Goal: Task Accomplishment & Management: Use online tool/utility

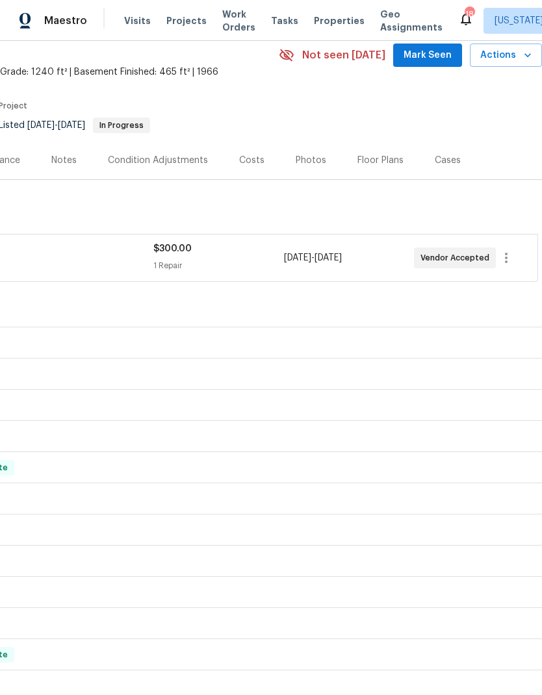
scroll to position [58, 192]
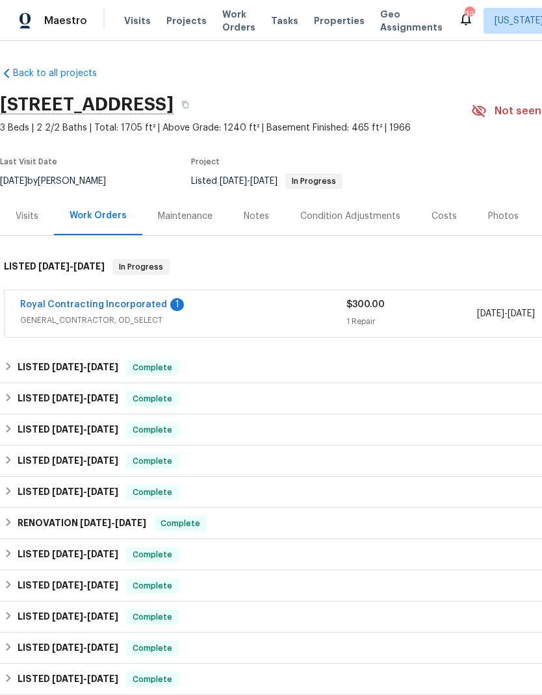
click at [143, 305] on link "Royal Contracting Incorporated" at bounding box center [93, 304] width 147 height 9
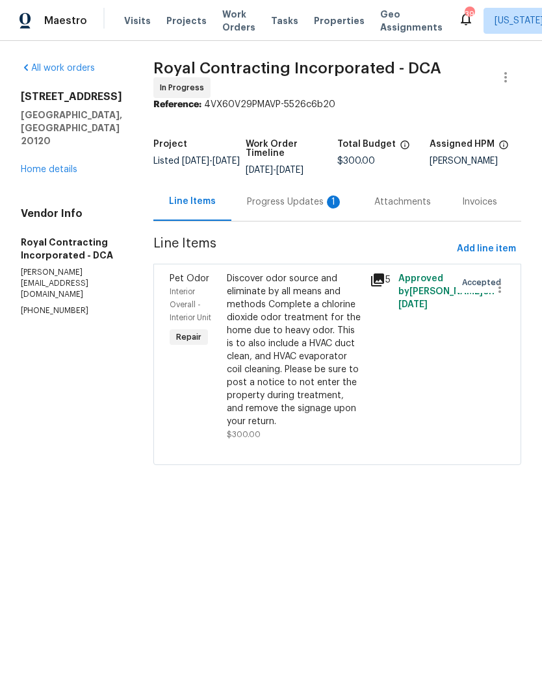
click at [305, 209] on div "Progress Updates 1" at bounding box center [295, 202] width 96 height 13
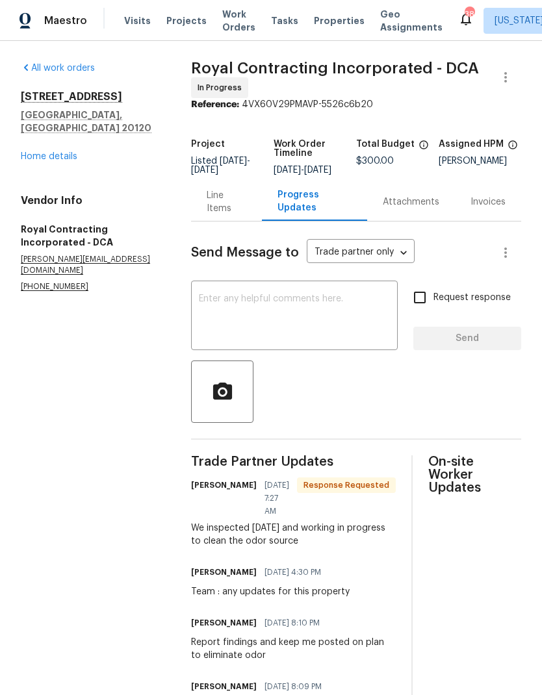
click at [329, 331] on textarea at bounding box center [294, 316] width 191 height 45
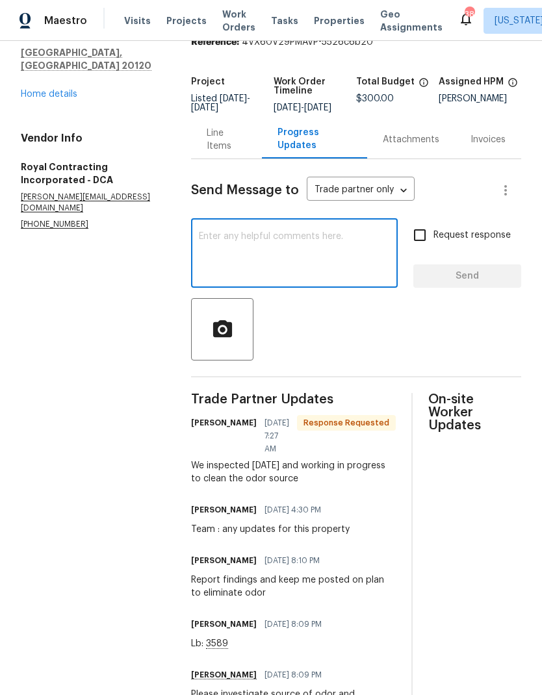
scroll to position [62, 0]
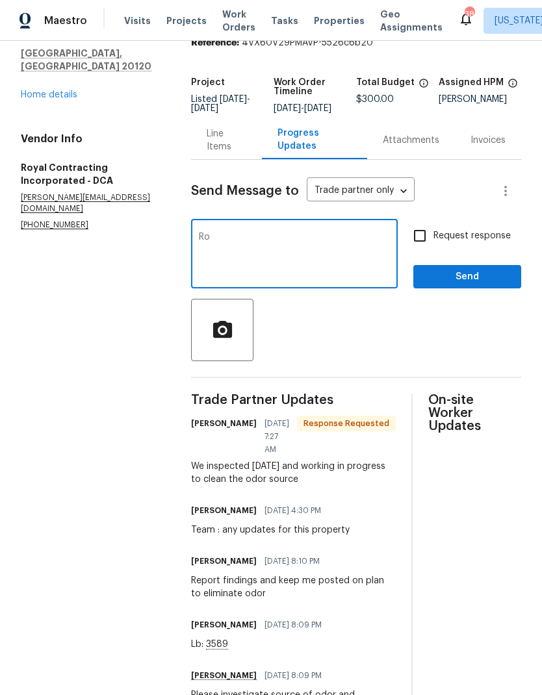
type textarea "R"
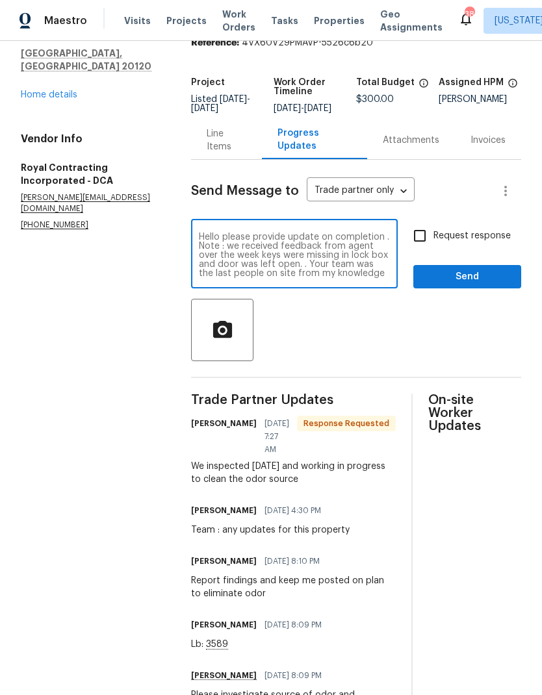
scroll to position [0, 0]
type textarea "Hello please provide update on completion . Note : we received feedback from ag…"
click at [433, 244] on input "Request response" at bounding box center [419, 235] width 27 height 27
checkbox input "true"
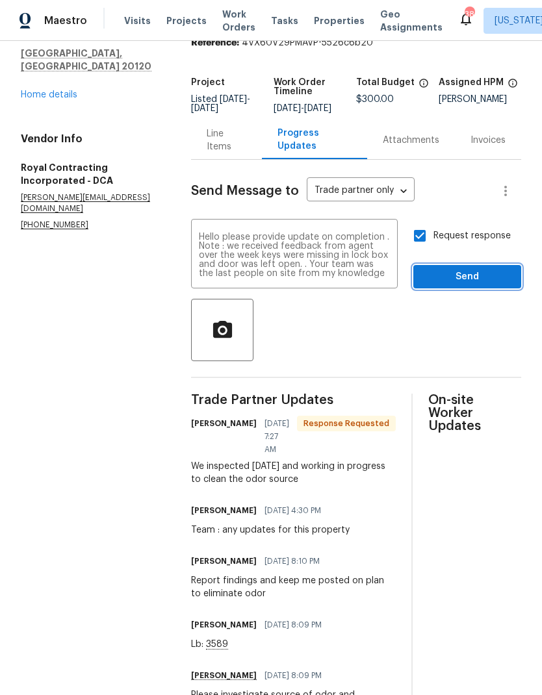
click at [464, 275] on button "Send" at bounding box center [467, 277] width 108 height 24
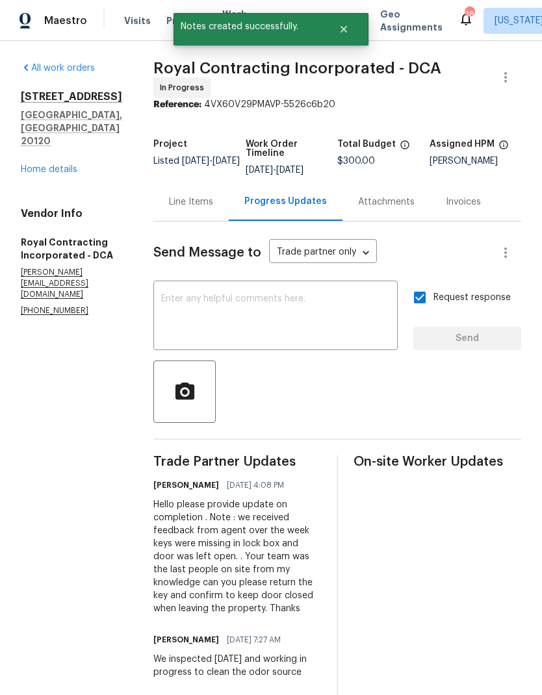
click at [67, 165] on link "Home details" at bounding box center [49, 169] width 57 height 9
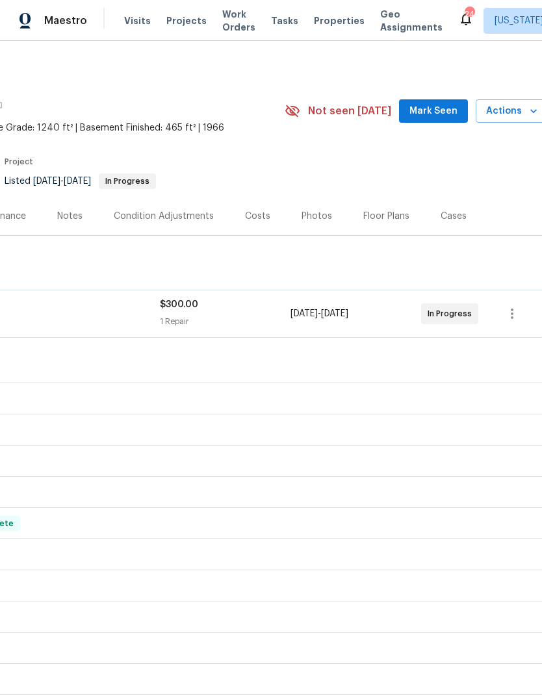
scroll to position [0, 186]
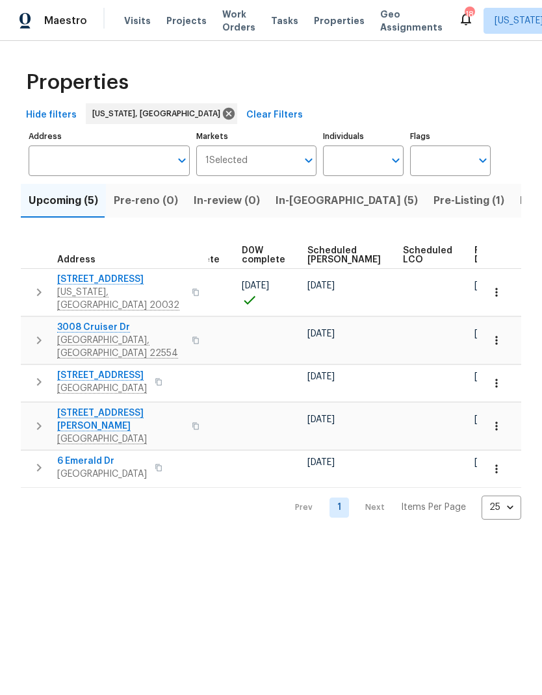
scroll to position [0, 325]
click at [144, 14] on span "Visits" at bounding box center [137, 20] width 27 height 13
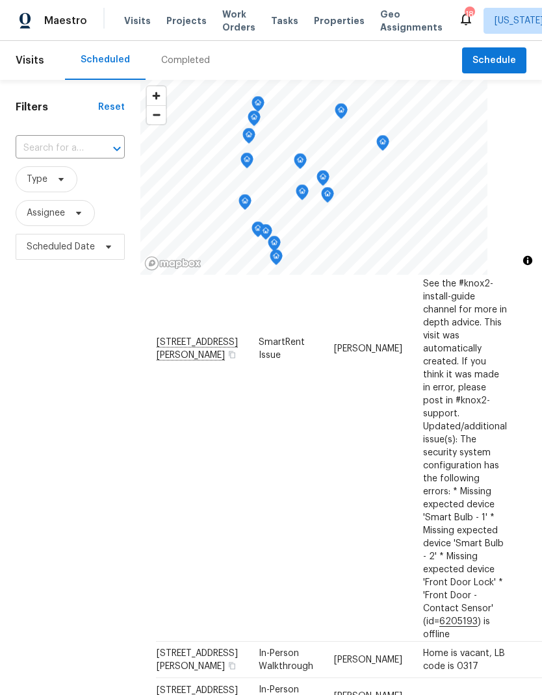
scroll to position [820, 0]
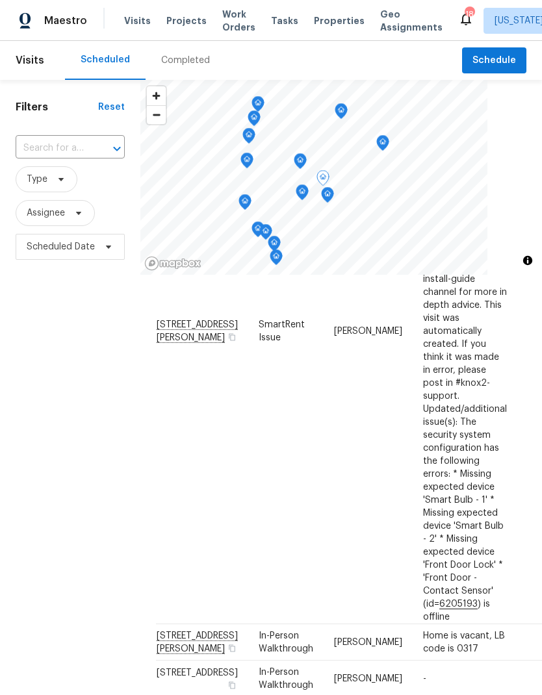
click at [0, 0] on icon at bounding box center [0, 0] width 0 height 0
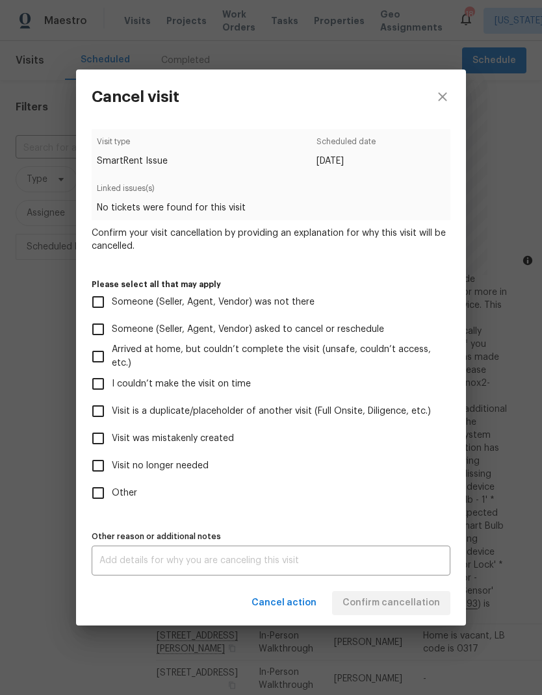
click at [94, 498] on input "Other" at bounding box center [97, 492] width 27 height 27
checkbox input "true"
click at [375, 565] on textarea at bounding box center [270, 560] width 343 height 9
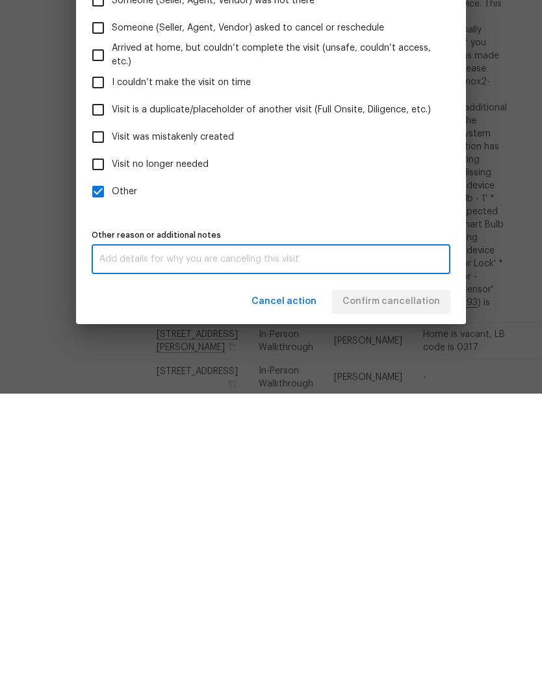
scroll to position [52, 0]
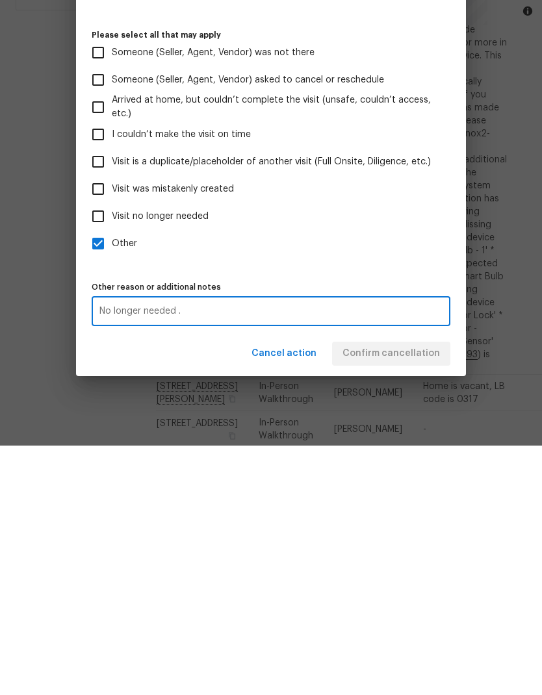
type textarea "No longer needed ."
click at [380, 479] on label "Other" at bounding box center [261, 492] width 355 height 27
click at [112, 479] on input "Other" at bounding box center [97, 492] width 27 height 27
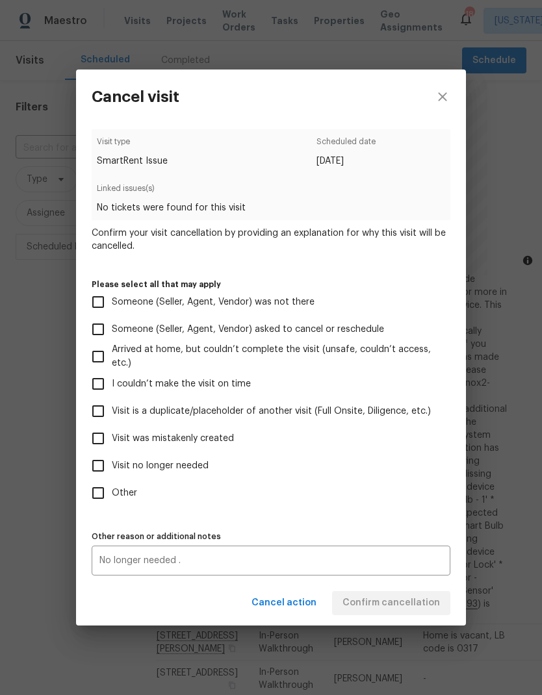
click at [97, 496] on input "Other" at bounding box center [97, 492] width 27 height 27
checkbox input "true"
click at [270, 565] on textarea "No longer needed ." at bounding box center [270, 560] width 343 height 9
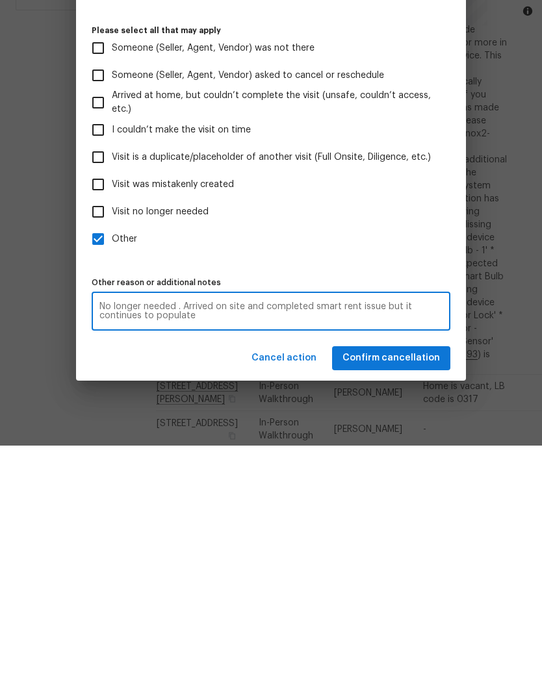
type textarea "No longer needed . Arrived on site and completed smart rent issue but it contin…"
click at [405, 600] on span "Confirm cancellation" at bounding box center [390, 608] width 97 height 16
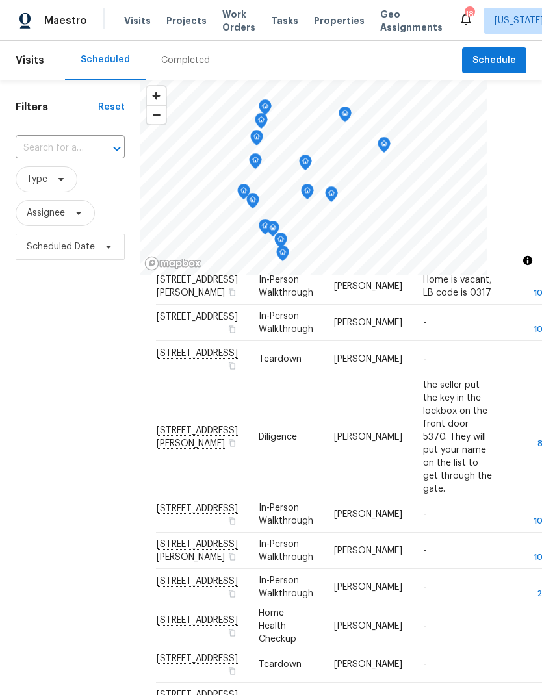
scroll to position [939, 0]
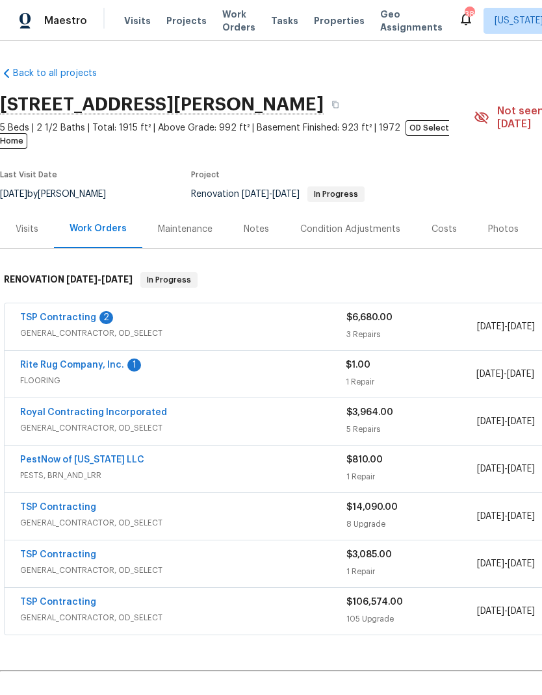
click at [110, 361] on link "Rite Rug Company, Inc." at bounding box center [72, 365] width 104 height 9
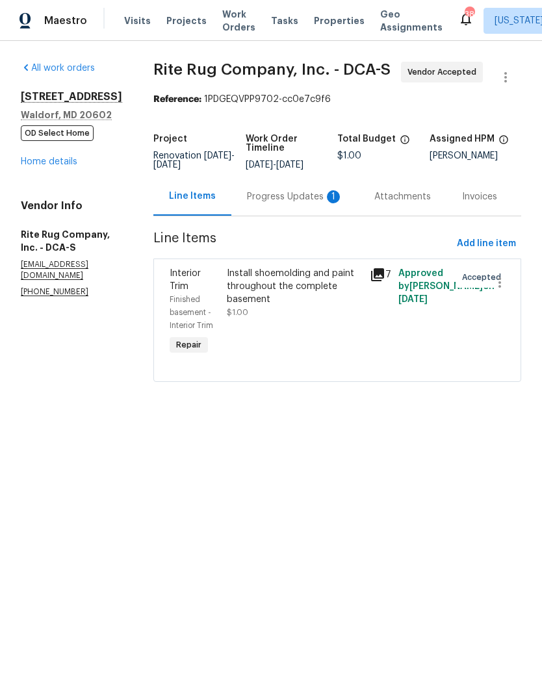
click at [290, 203] on div "Progress Updates 1" at bounding box center [295, 196] width 96 height 13
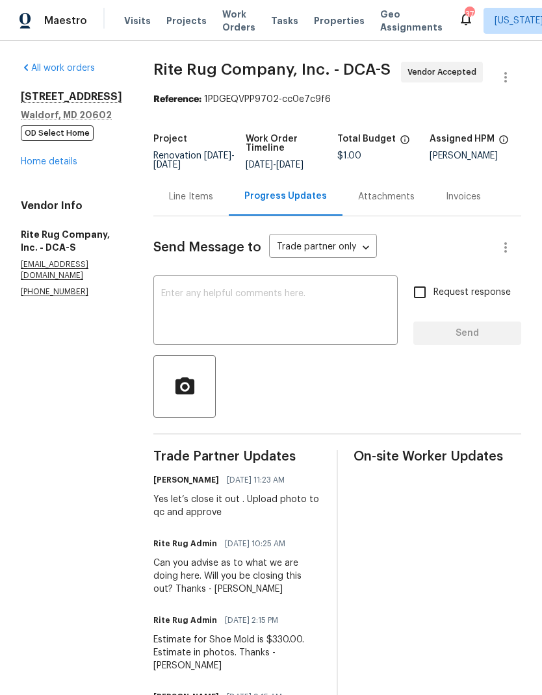
click at [60, 160] on link "Home details" at bounding box center [49, 161] width 57 height 9
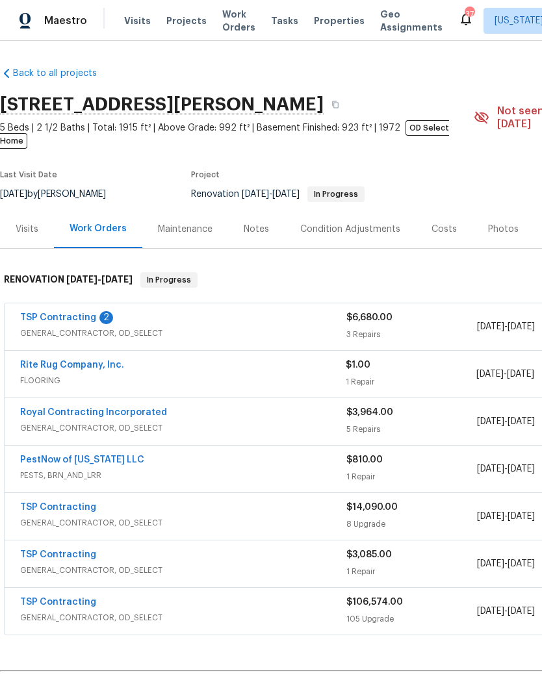
click at [278, 374] on span "FLOORING" at bounding box center [182, 380] width 325 height 13
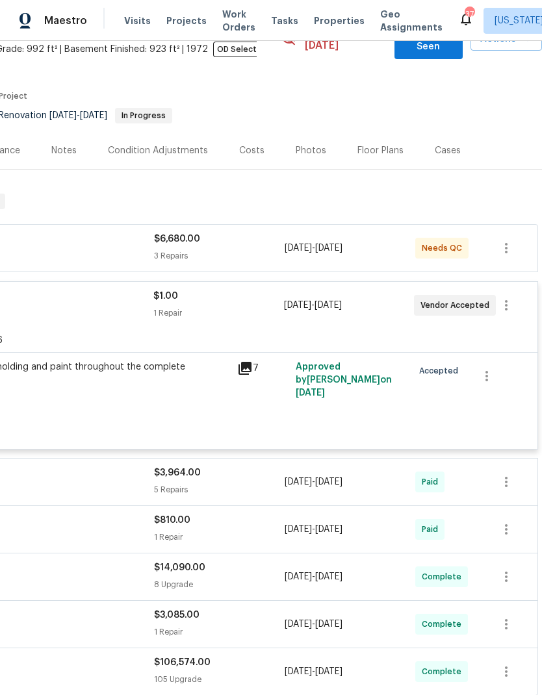
scroll to position [79, 192]
click at [507, 298] on icon "button" at bounding box center [506, 306] width 16 height 16
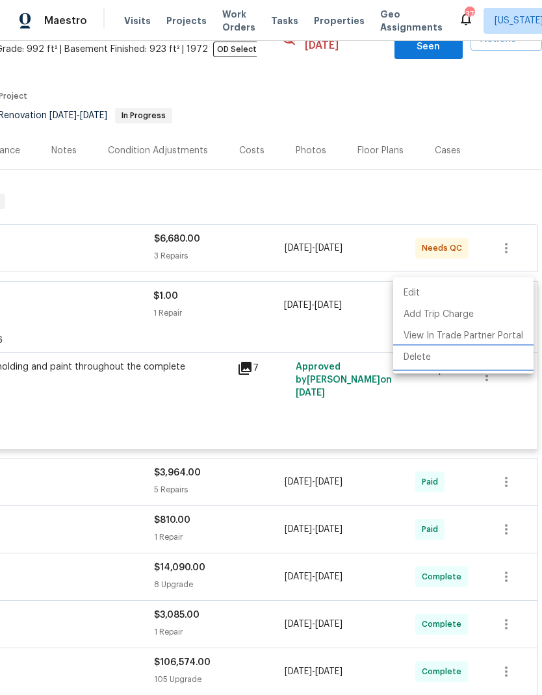
click at [448, 357] on li "Delete" at bounding box center [463, 357] width 140 height 21
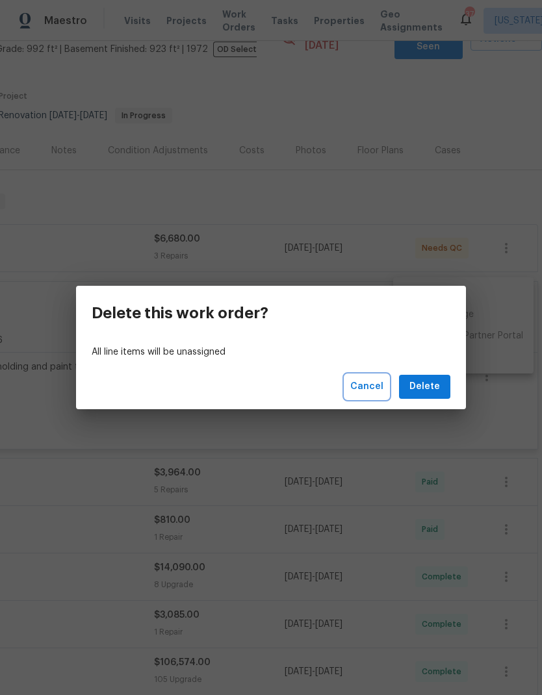
click at [366, 388] on span "Cancel" at bounding box center [366, 387] width 33 height 16
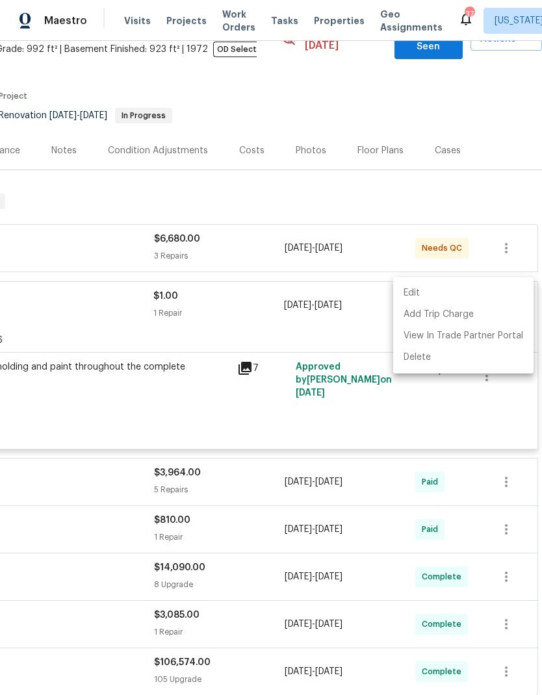
click at [338, 306] on div at bounding box center [271, 347] width 542 height 695
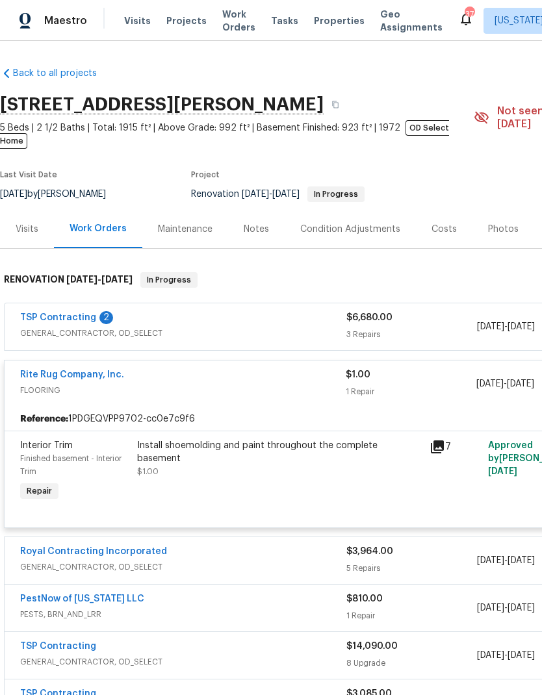
scroll to position [0, 0]
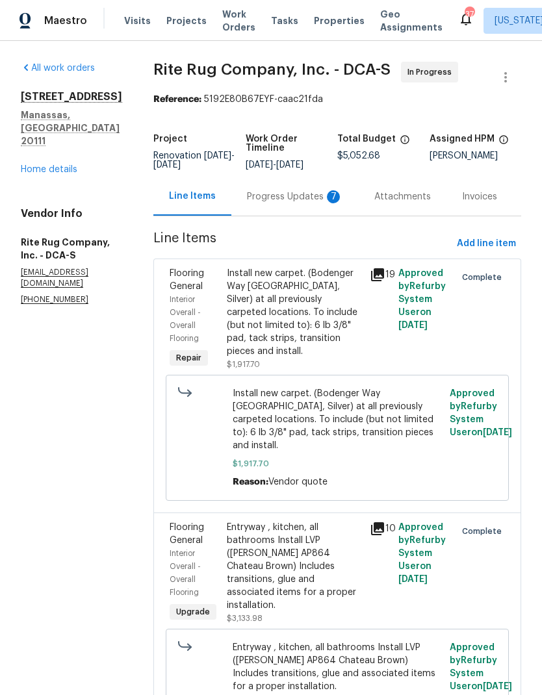
click at [276, 203] on div "Progress Updates 7" at bounding box center [295, 196] width 96 height 13
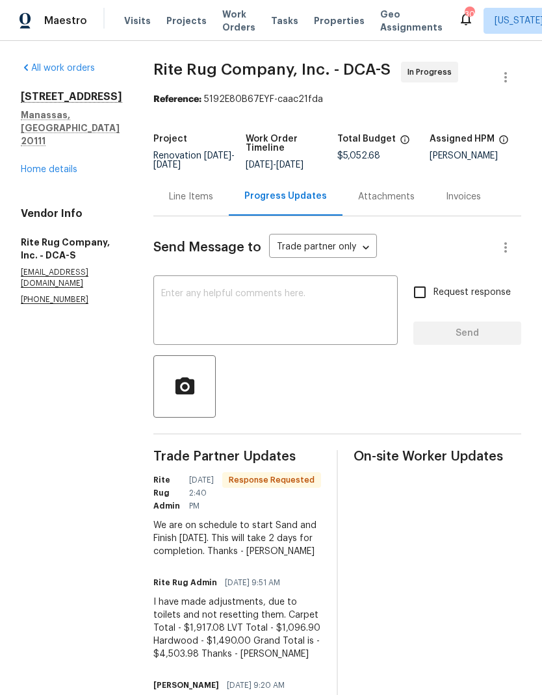
click at [234, 312] on textarea at bounding box center [275, 311] width 229 height 45
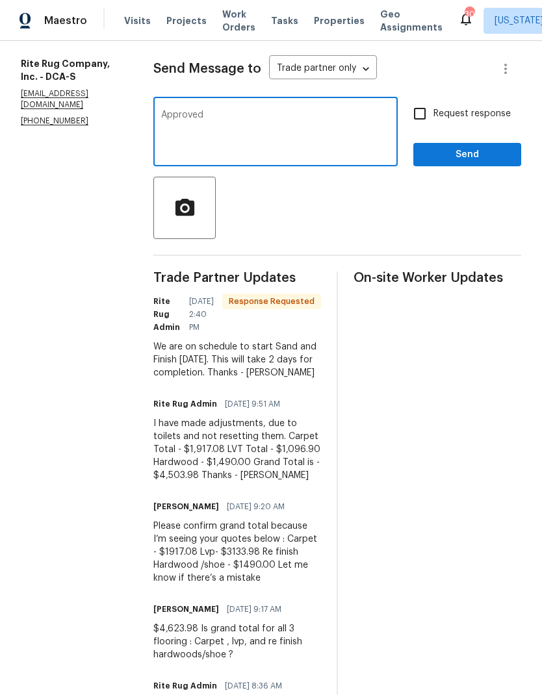
scroll to position [177, 0]
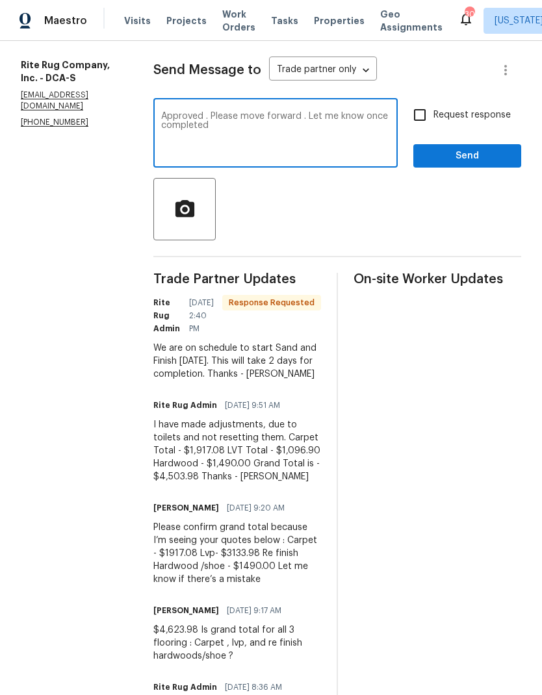
type textarea "Approved . Please move forward . Let me know once completed"
click at [424, 114] on input "Request response" at bounding box center [419, 114] width 27 height 27
checkbox input "true"
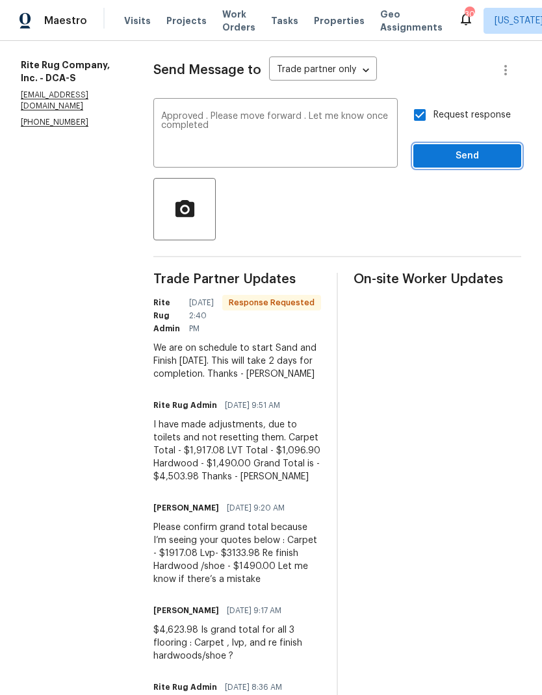
click at [462, 160] on span "Send" at bounding box center [467, 156] width 87 height 16
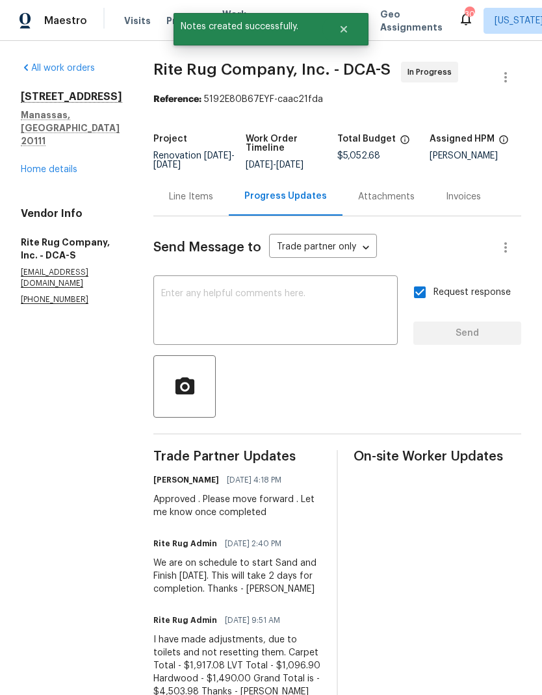
click at [40, 149] on div "8524 Charnwood Ct Manassas, VA 20111 Home details" at bounding box center [71, 133] width 101 height 86
click at [48, 165] on link "Home details" at bounding box center [49, 169] width 57 height 9
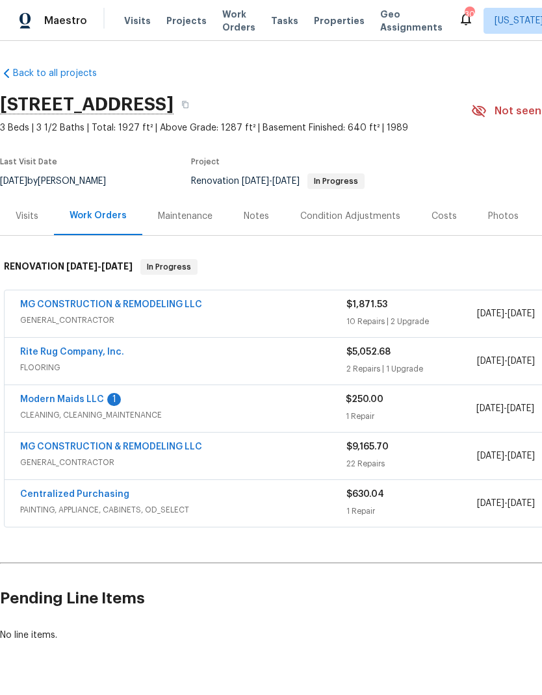
click at [71, 385] on div "Modern Maids LLC 1 CLEANING, CLEANING_MAINTENANCE $250.00 1 Repair 9/25/2025 - …" at bounding box center [367, 408] width 725 height 47
click at [73, 396] on link "Modern Maids LLC" at bounding box center [62, 399] width 84 height 9
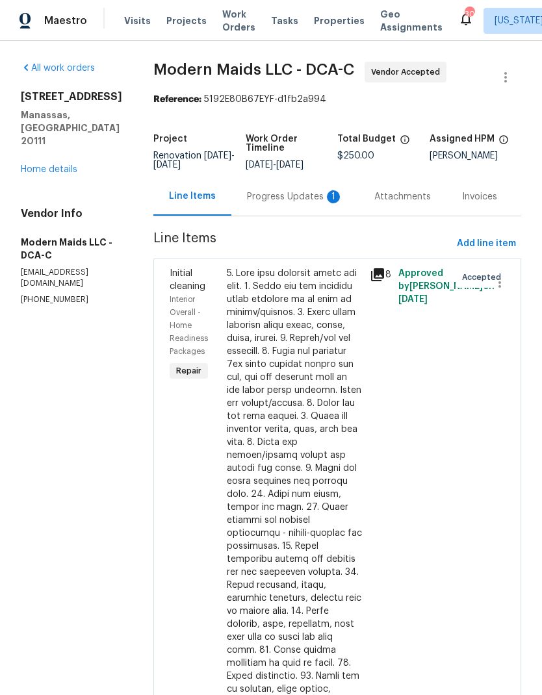
click at [294, 203] on div "Progress Updates 1" at bounding box center [295, 196] width 96 height 13
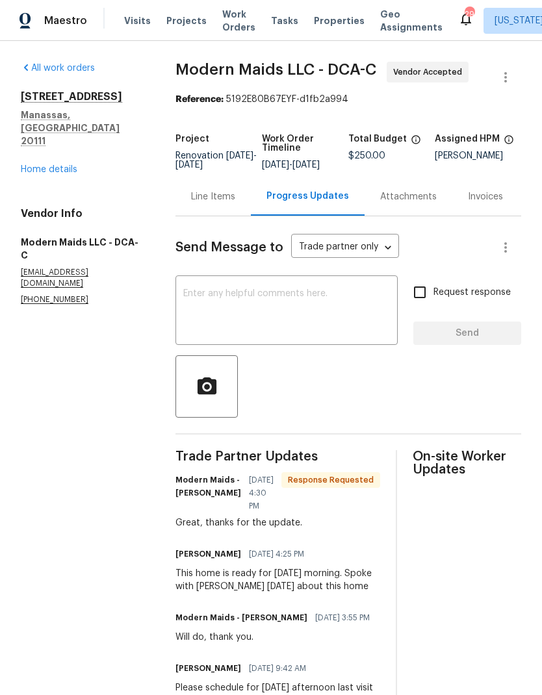
click at [54, 165] on link "Home details" at bounding box center [49, 169] width 57 height 9
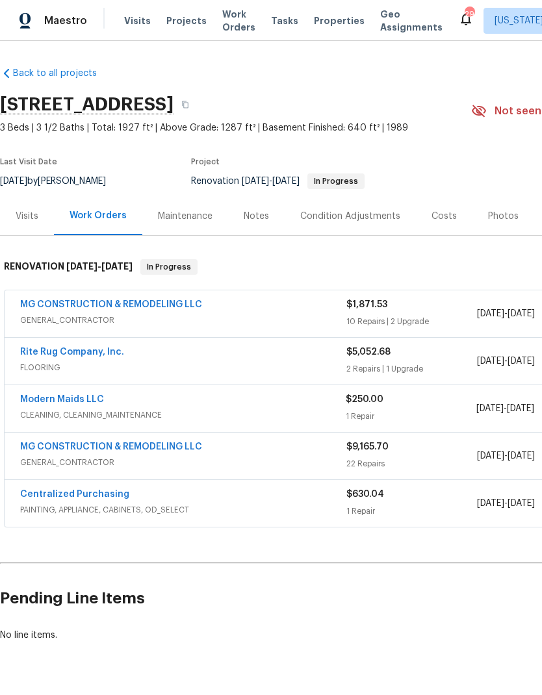
click at [266, 210] on div "Notes" at bounding box center [256, 216] width 57 height 38
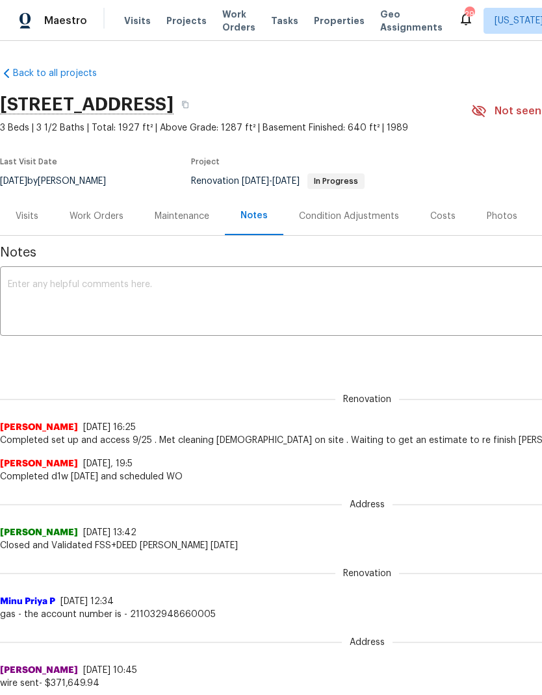
click at [298, 298] on textarea at bounding box center [367, 302] width 718 height 45
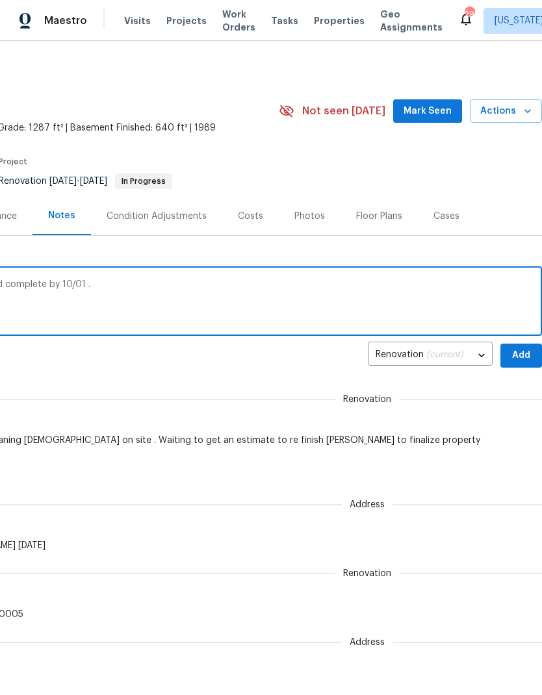
scroll to position [0, 192]
type textarea "Schedule re finish hardwood for tomorrow 9/30 and complete by 10/01 ."
click at [522, 361] on span "Add" at bounding box center [521, 356] width 21 height 16
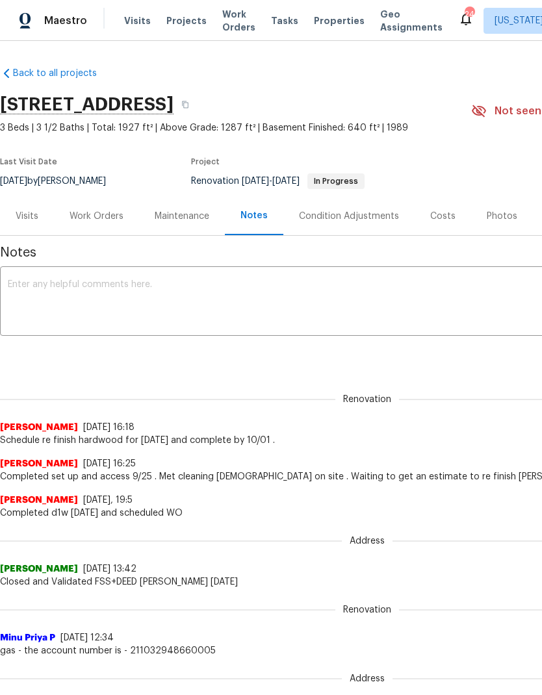
scroll to position [0, 0]
click at [446, 222] on div "Costs" at bounding box center [442, 216] width 25 height 13
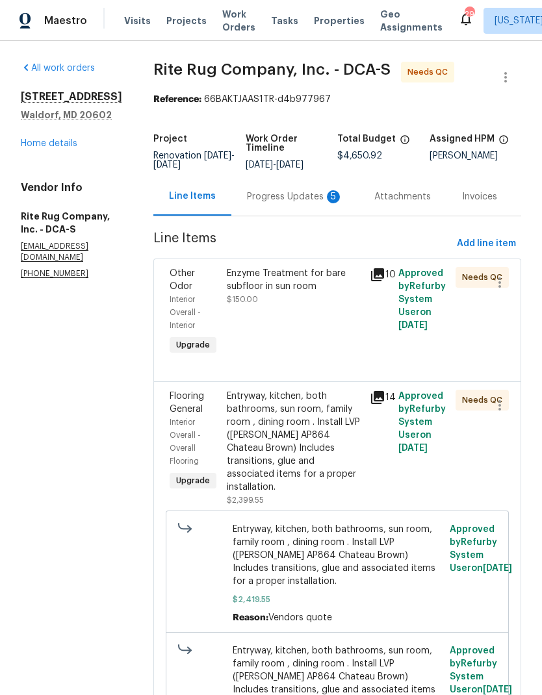
click at [338, 313] on div "Enzyme Treatment for bare subfloor in sun room $150.00" at bounding box center [294, 312] width 143 height 99
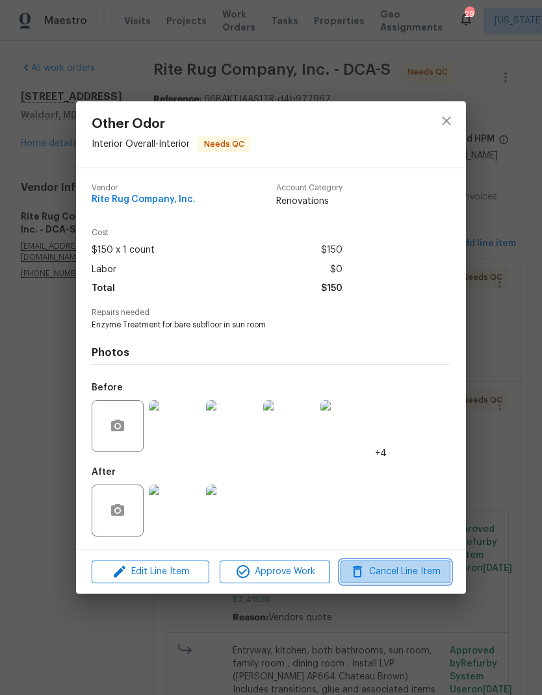
click at [405, 569] on span "Cancel Line Item" at bounding box center [395, 572] width 102 height 16
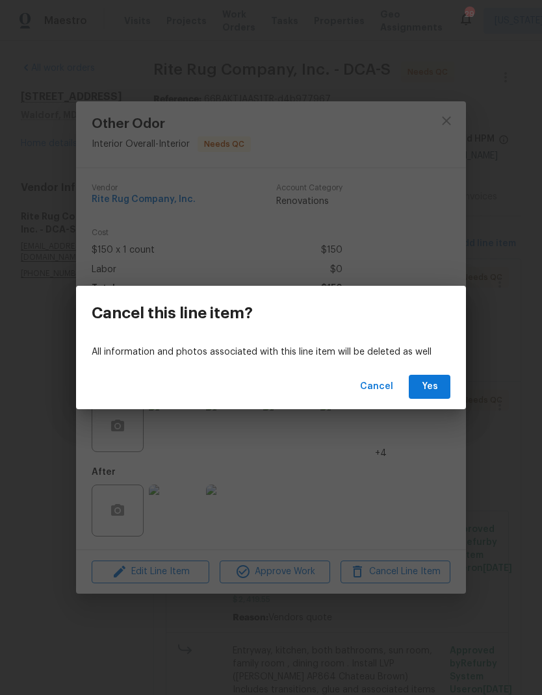
click at [425, 391] on span "Yes" at bounding box center [429, 387] width 21 height 16
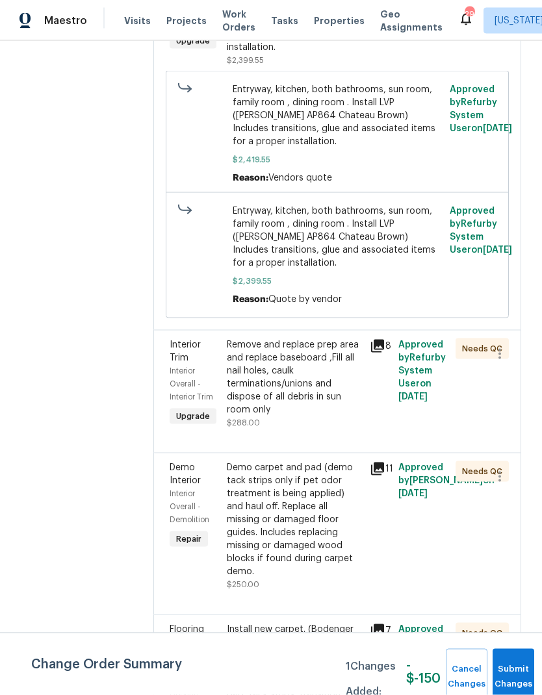
scroll to position [316, 0]
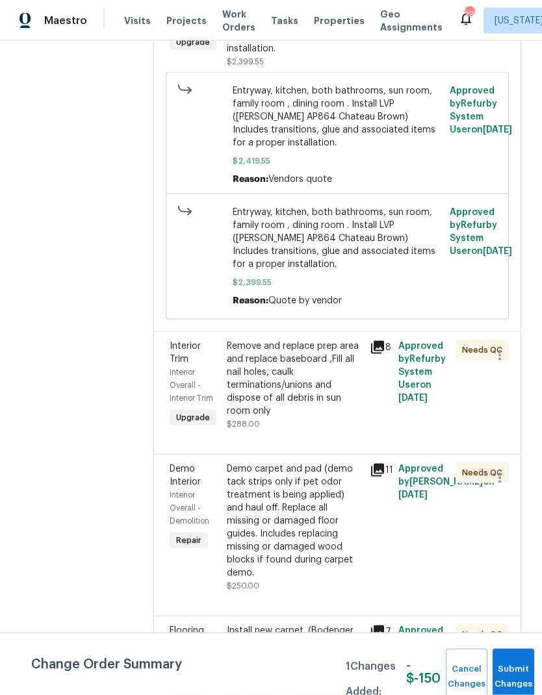
click at [292, 340] on div "Remove and replace prep area and replace baseboard ,Fill all nail holes, caulk …" at bounding box center [294, 379] width 135 height 78
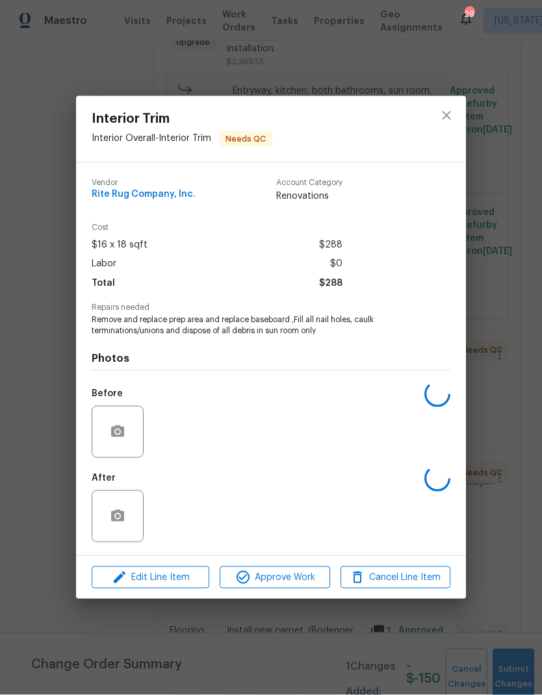
scroll to position [29, 0]
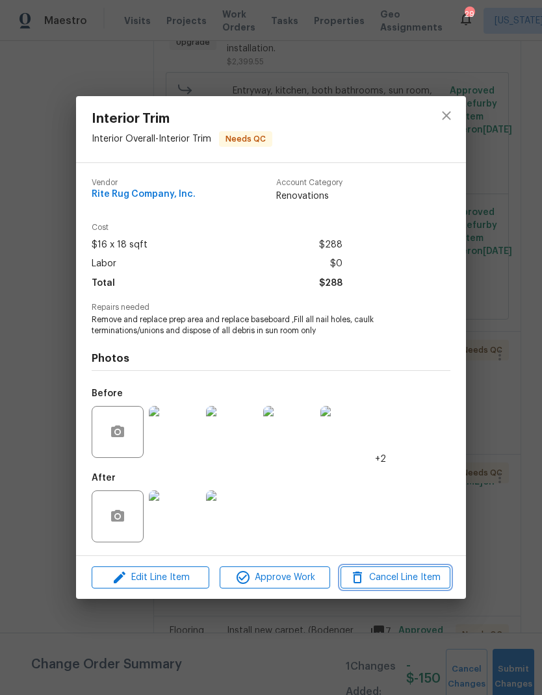
click at [411, 579] on span "Cancel Line Item" at bounding box center [395, 578] width 102 height 16
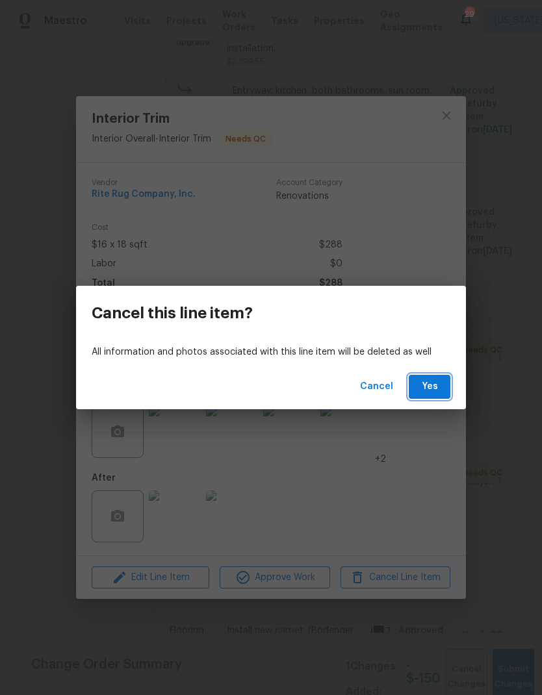
click at [437, 387] on span "Yes" at bounding box center [429, 387] width 21 height 16
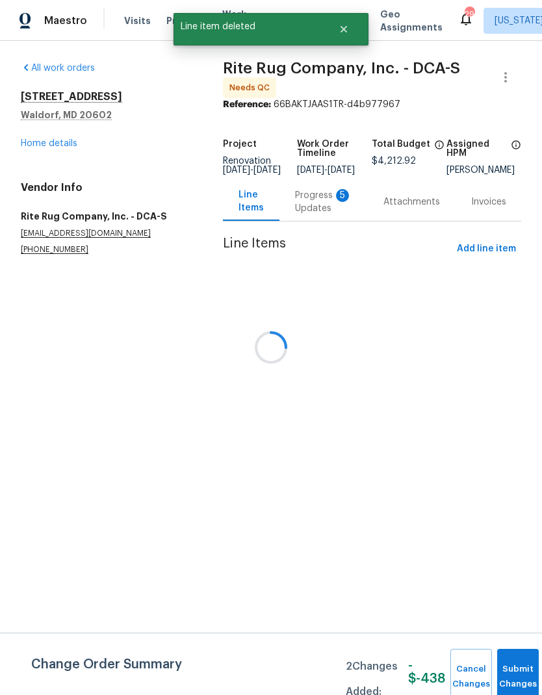
scroll to position [0, 0]
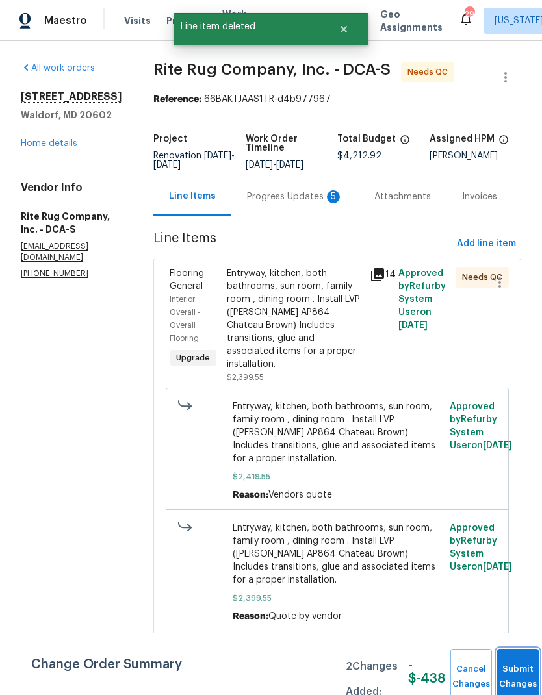
click at [508, 671] on button "Submit Changes" at bounding box center [518, 677] width 42 height 56
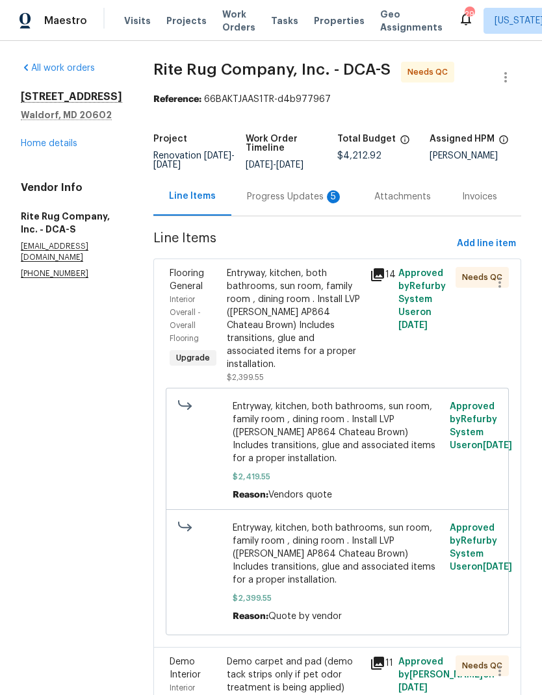
click at [289, 188] on div "Progress Updates 5" at bounding box center [294, 196] width 127 height 38
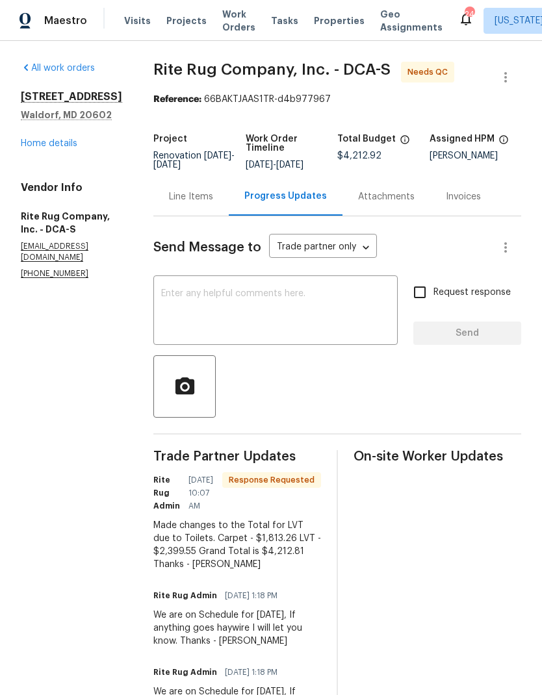
click at [305, 306] on textarea at bounding box center [275, 311] width 229 height 45
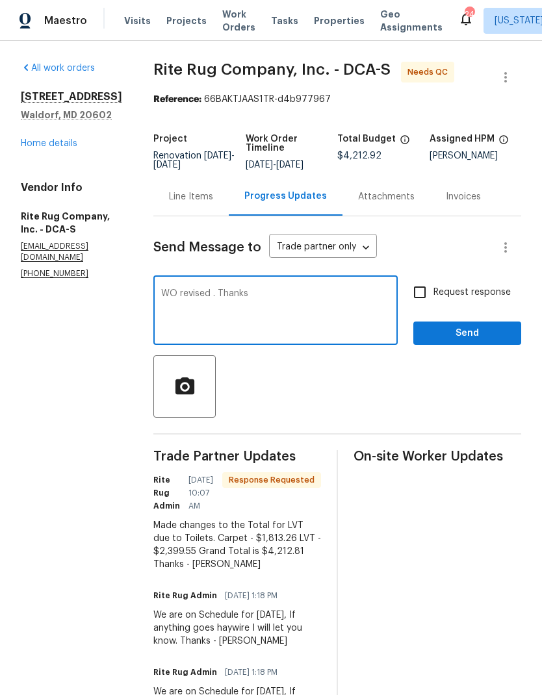
type textarea "WO revised . Thanks"
click at [417, 301] on input "Request response" at bounding box center [419, 292] width 27 height 27
checkbox input "true"
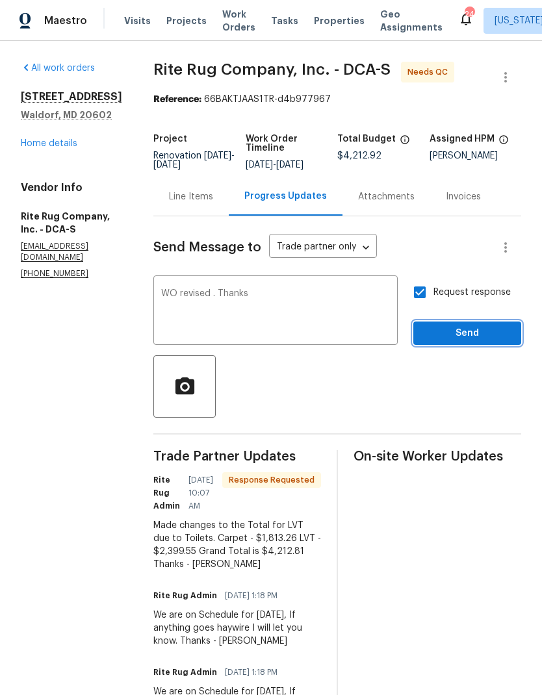
click at [463, 342] on button "Send" at bounding box center [467, 334] width 108 height 24
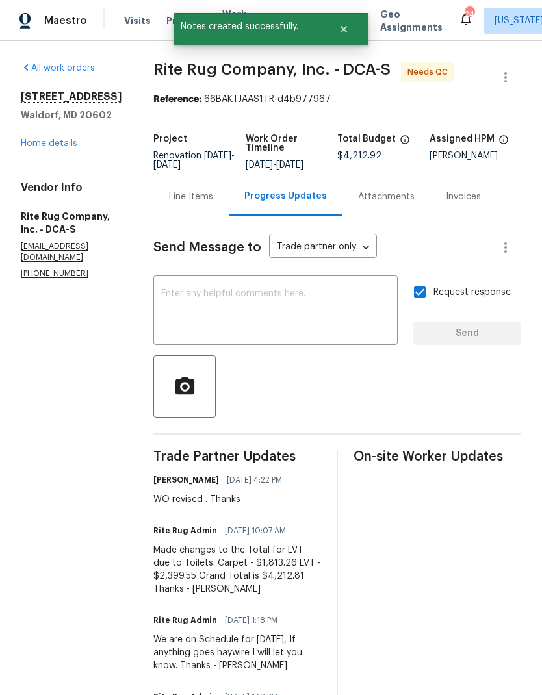
click at [64, 147] on link "Home details" at bounding box center [49, 143] width 57 height 9
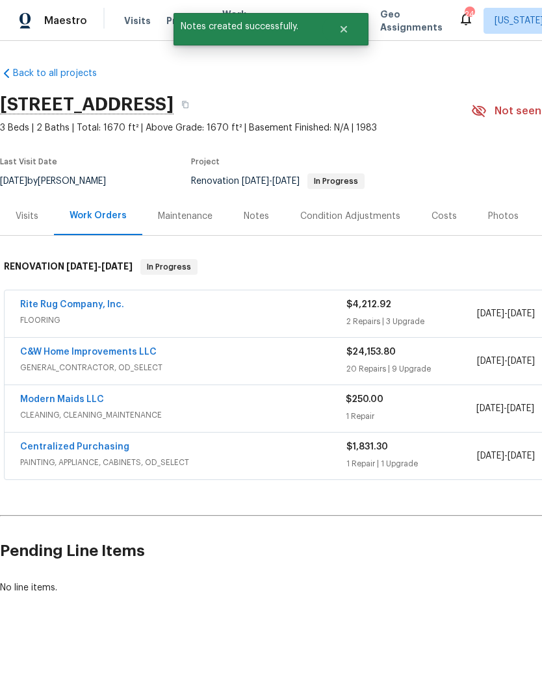
click at [273, 316] on span "FLOORING" at bounding box center [183, 320] width 326 height 13
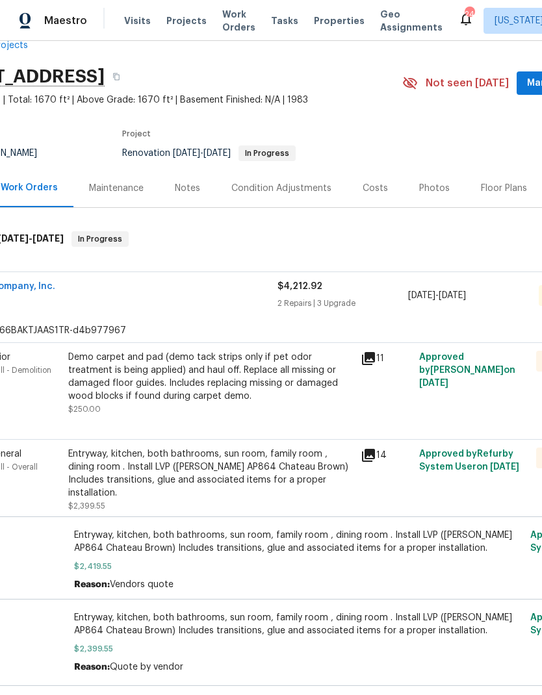
scroll to position [31, 6]
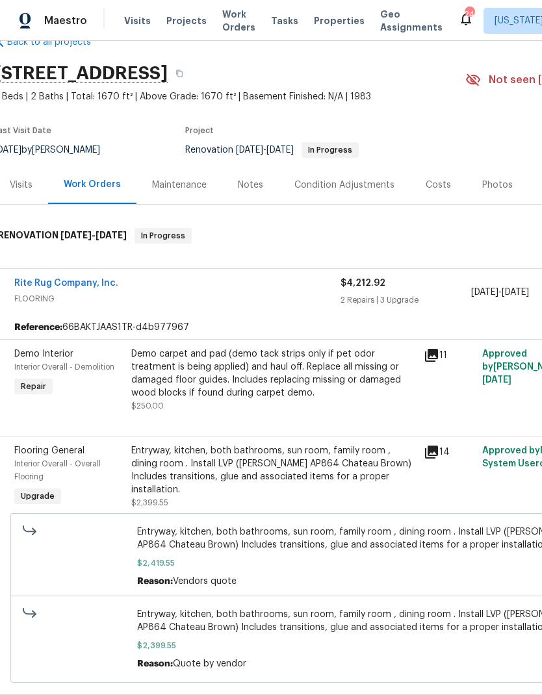
click at [299, 384] on div "Demo carpet and pad (demo tack strips only if pet odor treatment is being appli…" at bounding box center [273, 374] width 285 height 52
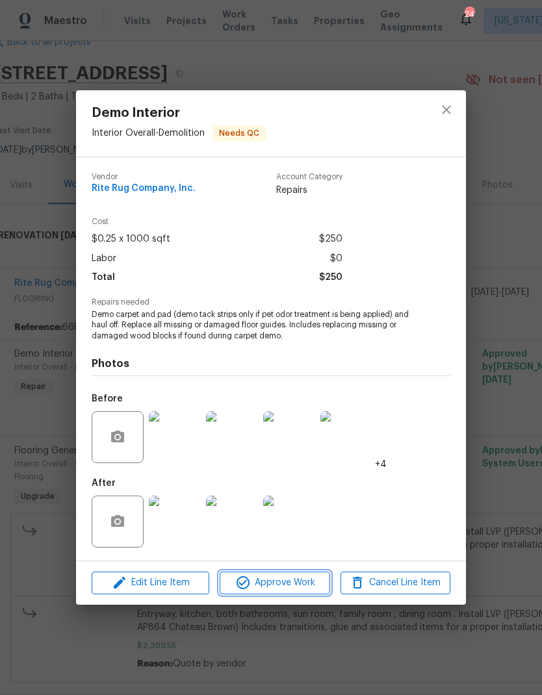
click at [286, 585] on span "Approve Work" at bounding box center [274, 583] width 102 height 16
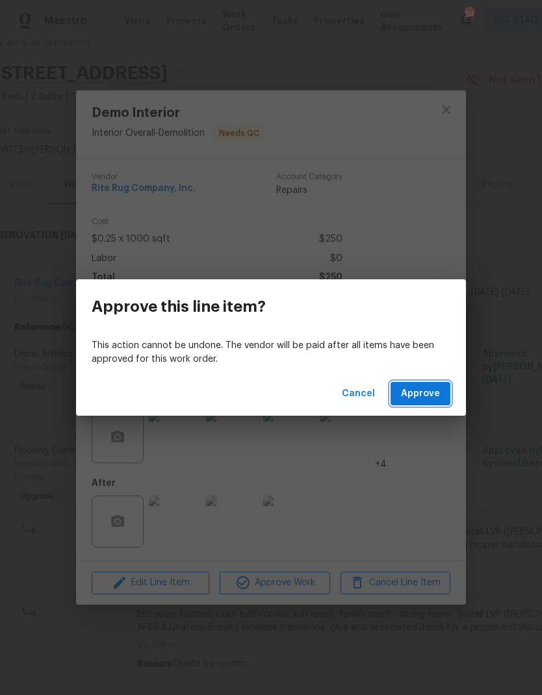
click at [431, 392] on span "Approve" at bounding box center [420, 394] width 39 height 16
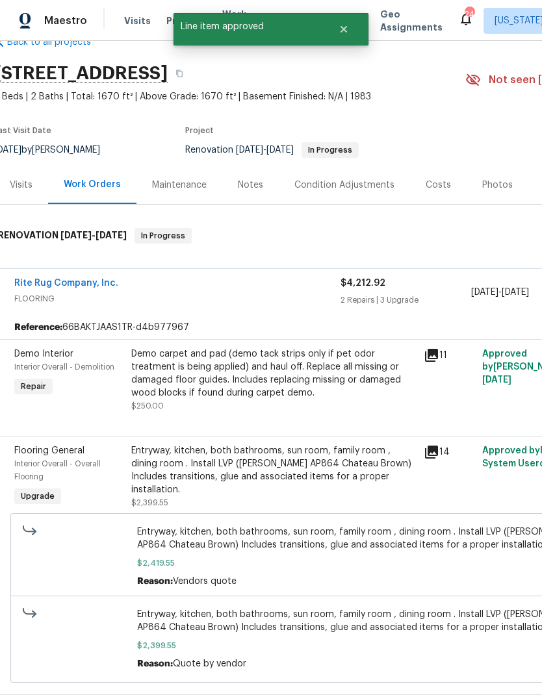
scroll to position [0, 6]
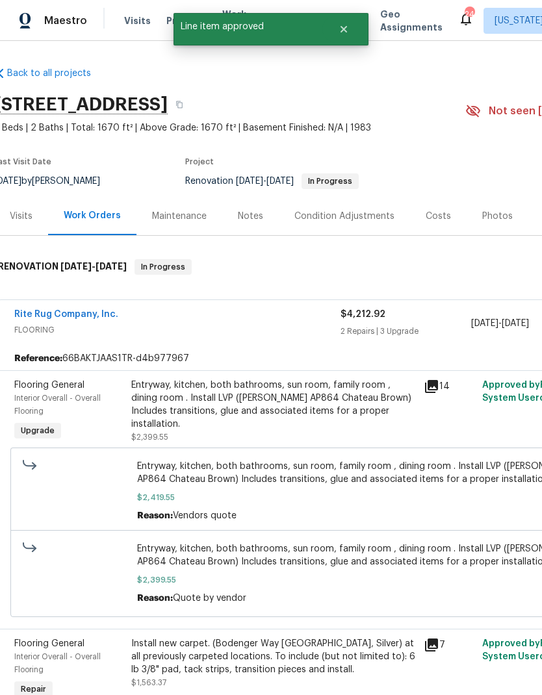
click at [311, 412] on div "Entryway, kitchen, both bathrooms, sun room, family room , dining room . Instal…" at bounding box center [273, 405] width 285 height 52
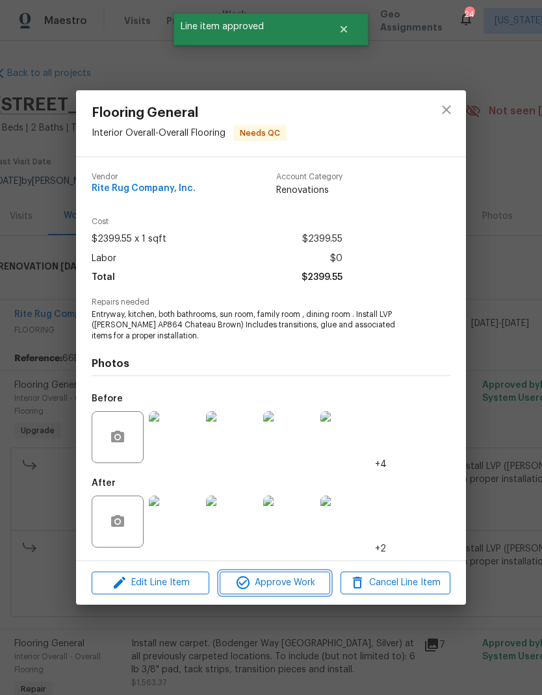
click at [301, 579] on span "Approve Work" at bounding box center [274, 583] width 102 height 16
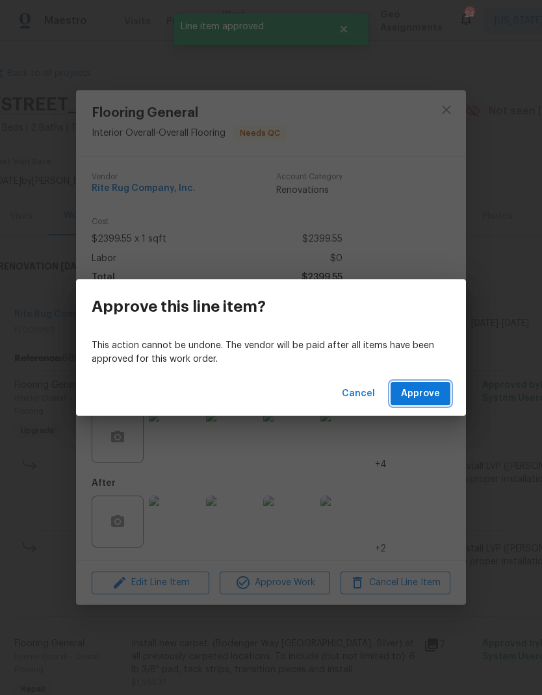
click at [424, 400] on span "Approve" at bounding box center [420, 394] width 39 height 16
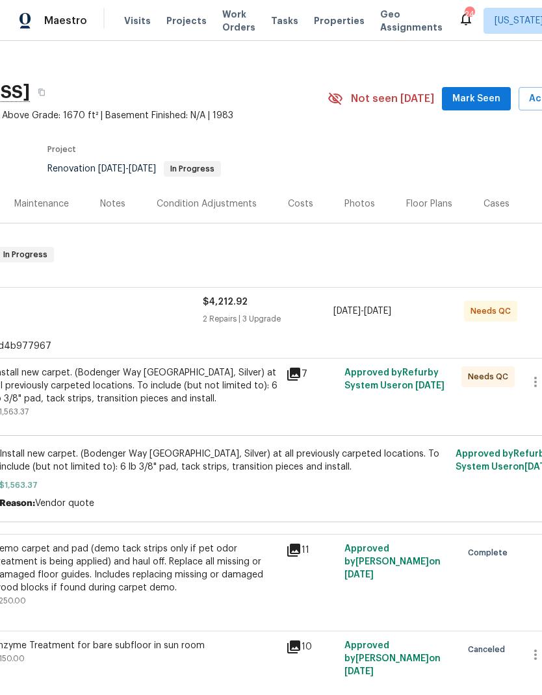
scroll to position [13, 138]
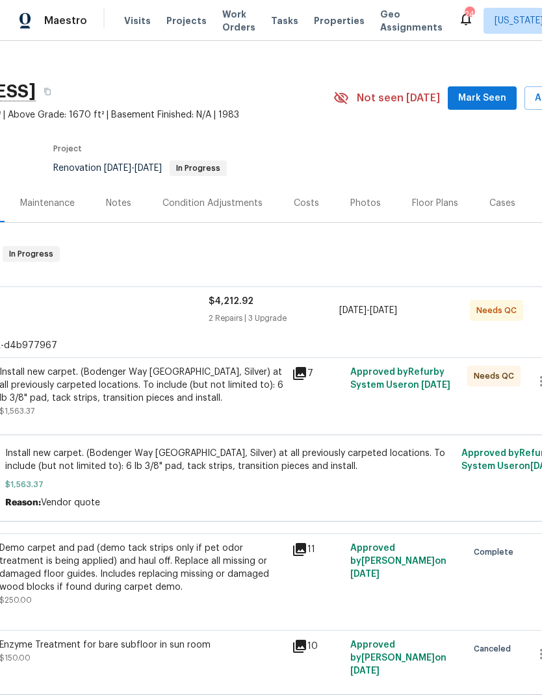
click at [242, 392] on div "Install new carpet. (Bodenger Way 945 Winter Ash, Silver) at all previously car…" at bounding box center [141, 385] width 285 height 39
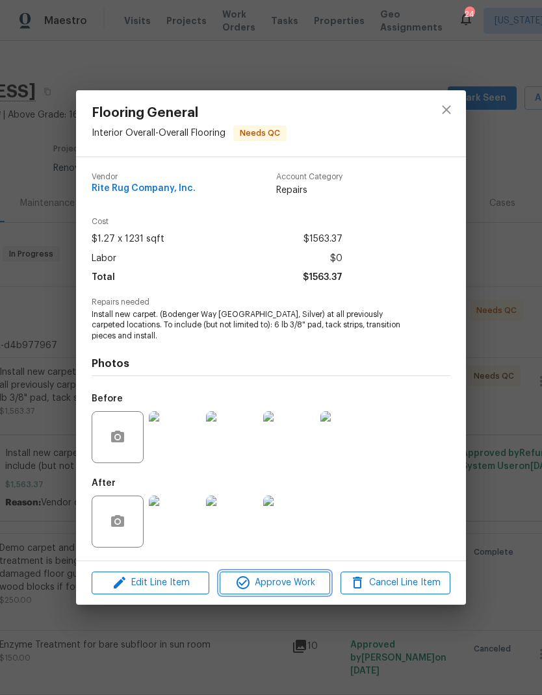
click at [284, 579] on span "Approve Work" at bounding box center [274, 583] width 102 height 16
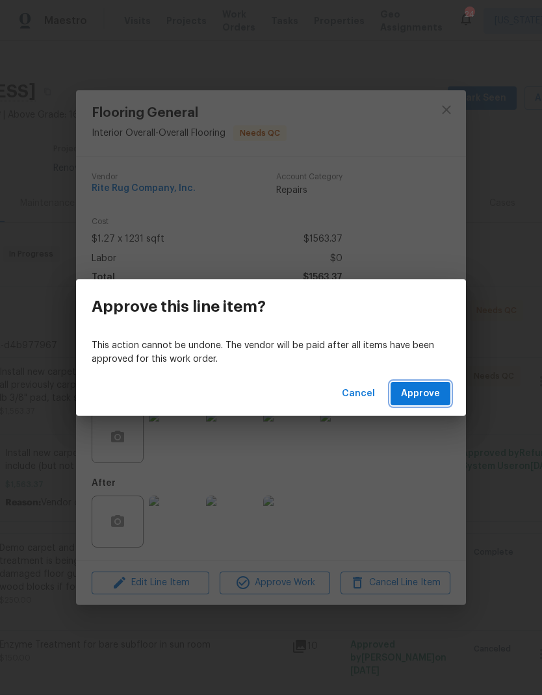
click at [424, 398] on span "Approve" at bounding box center [420, 394] width 39 height 16
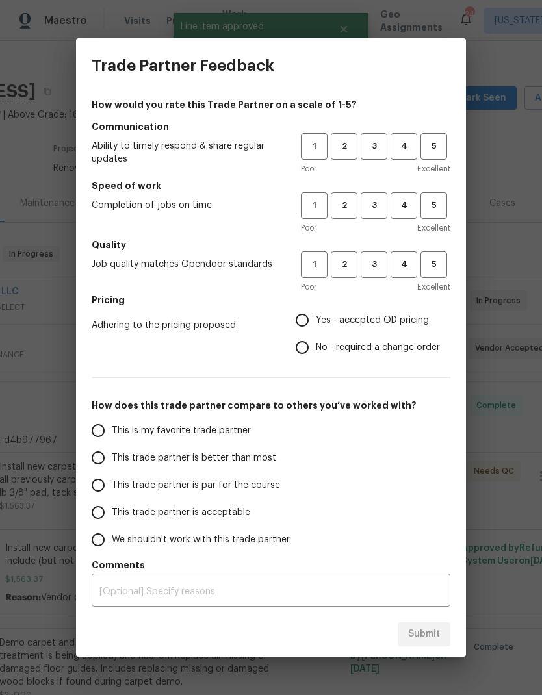
scroll to position [0, 138]
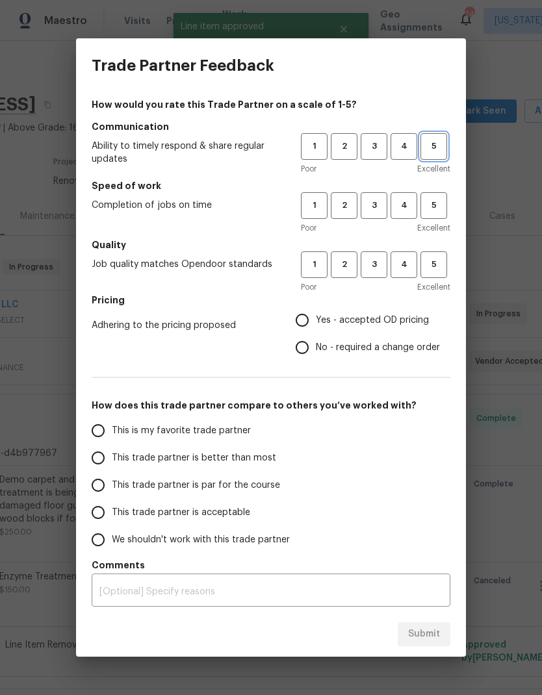
click at [433, 155] on button "5" at bounding box center [433, 146] width 27 height 27
click at [446, 203] on button "5" at bounding box center [433, 205] width 27 height 27
click at [434, 268] on span "5" at bounding box center [434, 264] width 24 height 15
click at [313, 319] on input "Yes - accepted OD pricing" at bounding box center [301, 320] width 27 height 27
radio input "true"
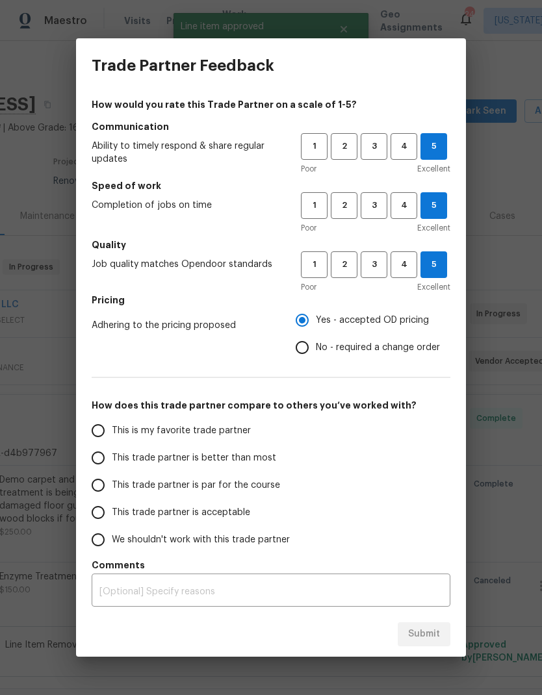
click at [94, 433] on input "This is my favorite trade partner" at bounding box center [97, 430] width 27 height 27
click at [424, 646] on button "Submit" at bounding box center [424, 634] width 53 height 24
radio input "true"
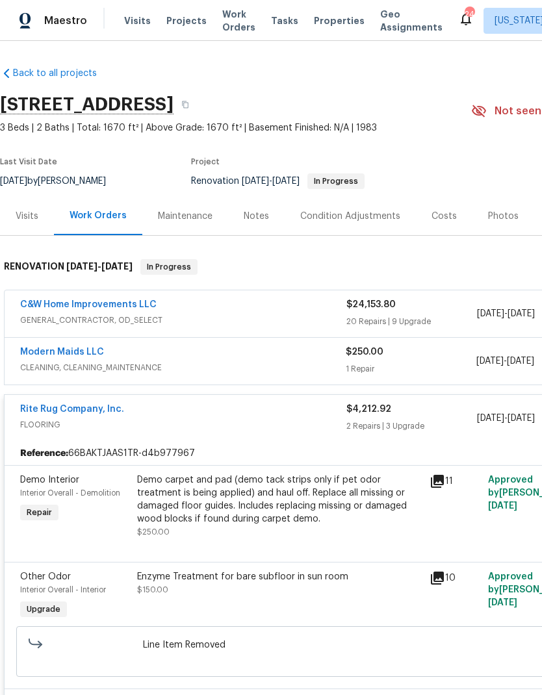
scroll to position [0, 0]
click at [81, 349] on link "Modern Maids LLC" at bounding box center [62, 352] width 84 height 9
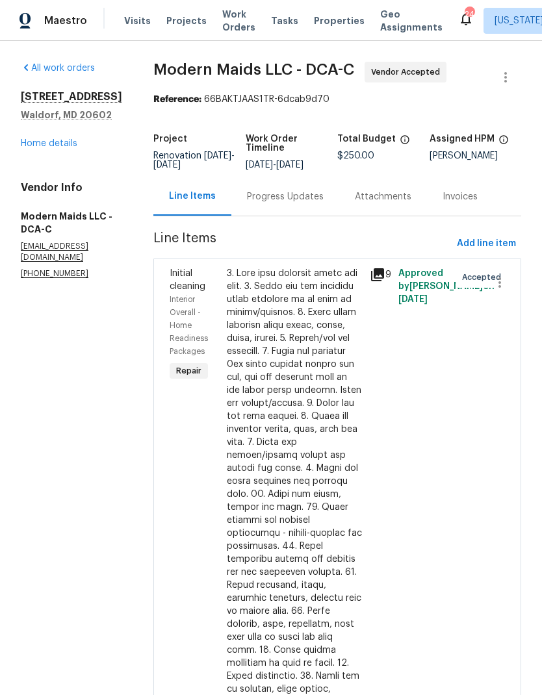
click at [302, 203] on div "Progress Updates" at bounding box center [285, 196] width 77 height 13
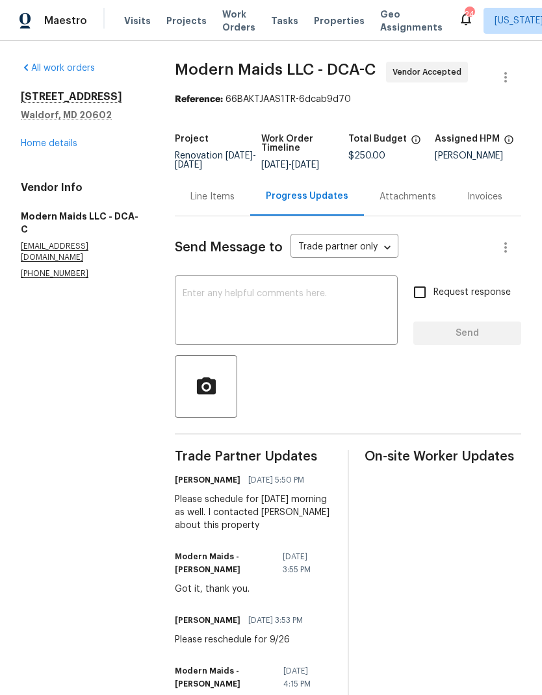
click at [63, 147] on link "Home details" at bounding box center [49, 143] width 57 height 9
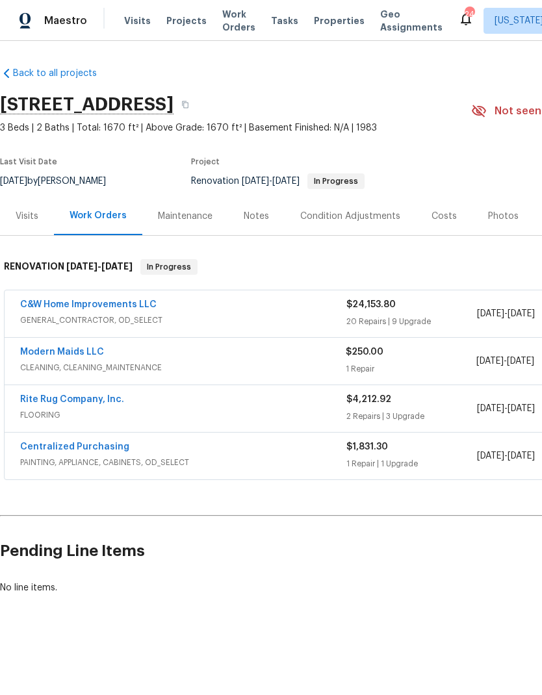
click at [440, 217] on div "Costs" at bounding box center [443, 216] width 25 height 13
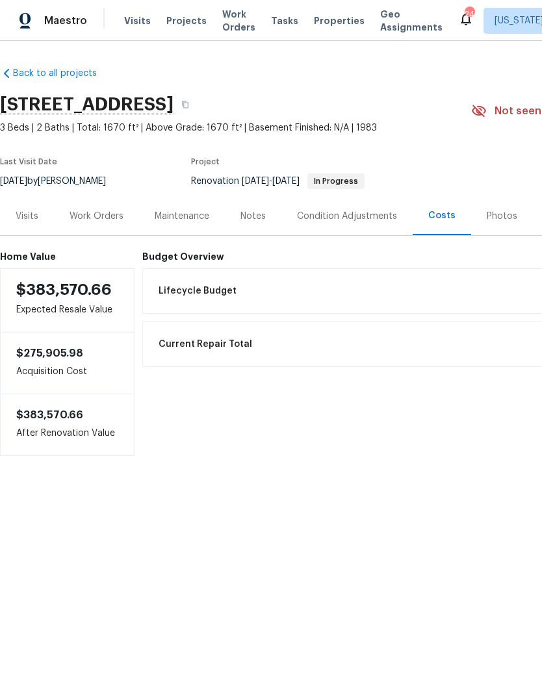
click at [251, 215] on div "Notes" at bounding box center [252, 216] width 25 height 13
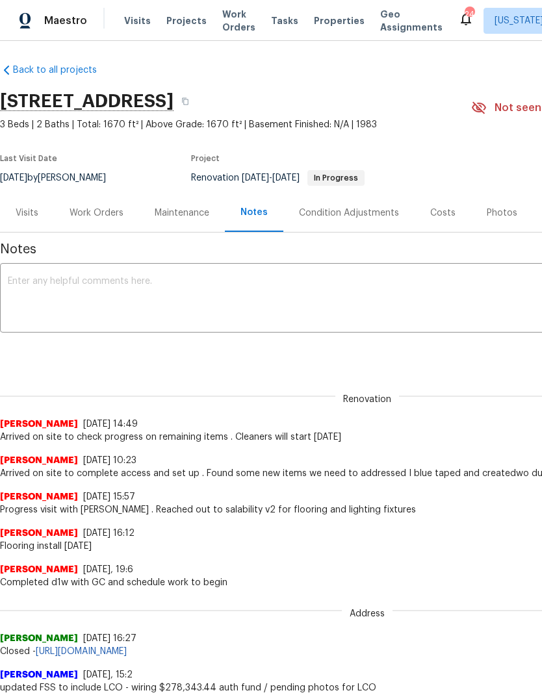
scroll to position [3, 0]
click at [115, 215] on div "Work Orders" at bounding box center [97, 213] width 54 height 13
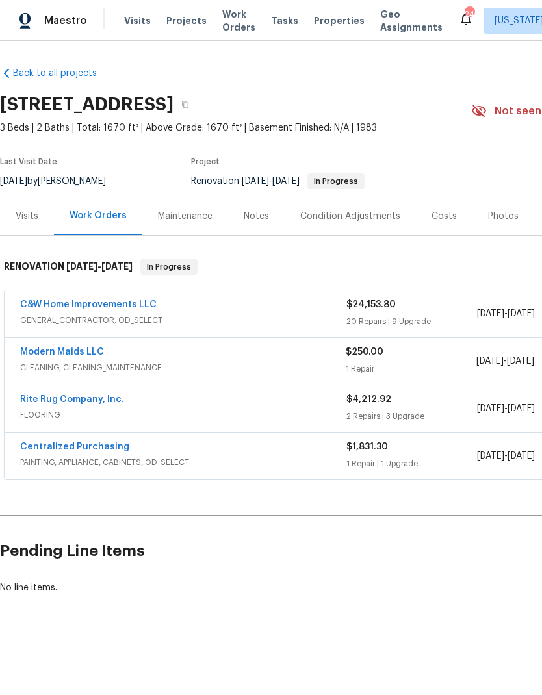
click at [242, 320] on span "GENERAL_CONTRACTOR, OD_SELECT" at bounding box center [183, 320] width 326 height 13
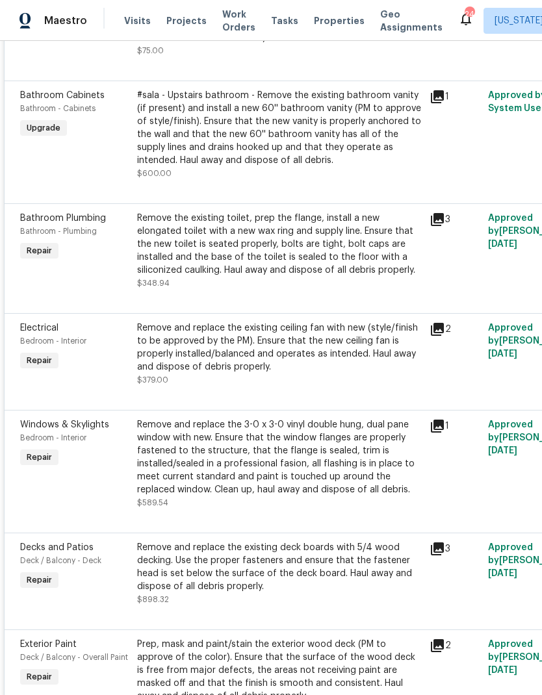
scroll to position [592, 0]
click at [432, 336] on icon at bounding box center [437, 329] width 13 height 13
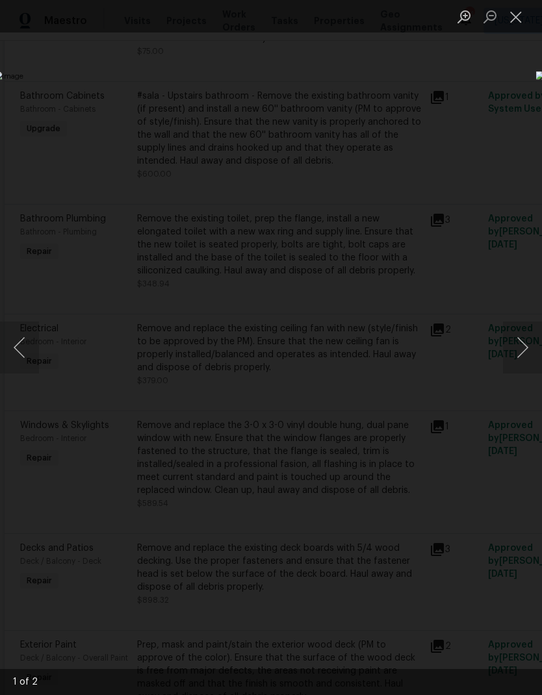
click at [516, 339] on button "Next image" at bounding box center [522, 348] width 39 height 52
click at [520, 350] on button "Next image" at bounding box center [522, 348] width 39 height 52
click at [511, 350] on button "Next image" at bounding box center [522, 348] width 39 height 52
click at [511, 351] on button "Next image" at bounding box center [522, 348] width 39 height 52
click at [387, 96] on div "Lightbox" at bounding box center [271, 347] width 542 height 695
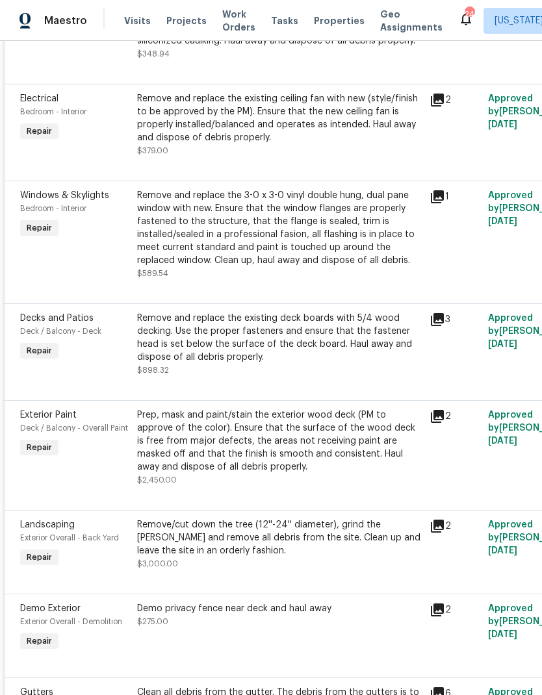
scroll to position [823, 0]
click at [437, 203] on icon at bounding box center [437, 196] width 13 height 13
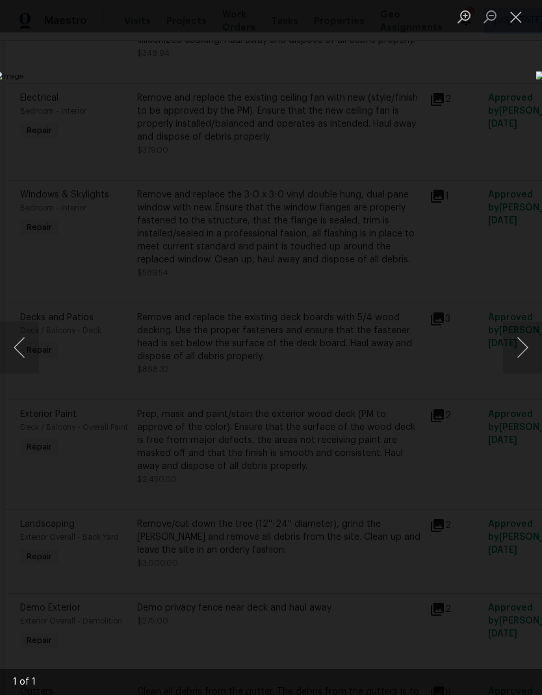
click at [524, 12] on button "Close lightbox" at bounding box center [516, 16] width 26 height 23
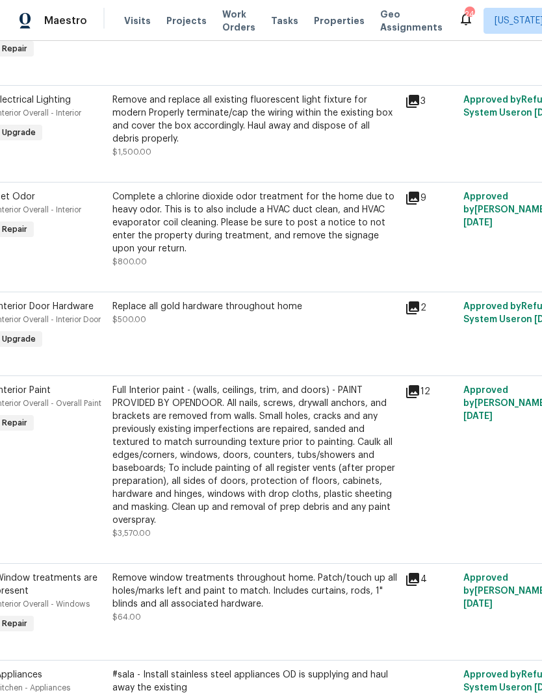
scroll to position [2297, 24]
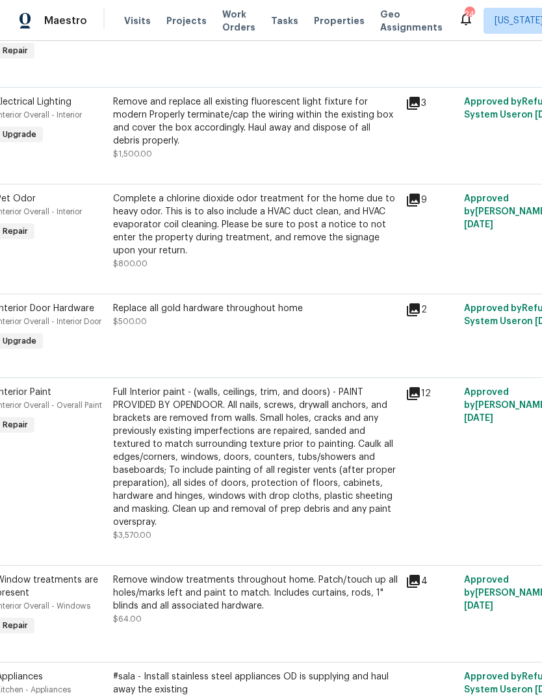
click at [409, 316] on icon at bounding box center [413, 309] width 13 height 13
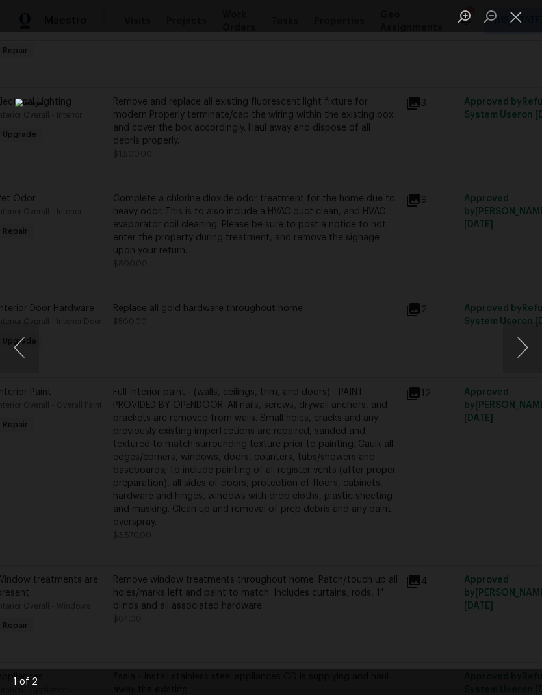
click at [521, 350] on button "Next image" at bounding box center [522, 348] width 39 height 52
click at [516, 350] on button "Next image" at bounding box center [522, 348] width 39 height 52
click at [517, 353] on button "Next image" at bounding box center [522, 348] width 39 height 52
click at [521, 15] on button "Close lightbox" at bounding box center [516, 16] width 26 height 23
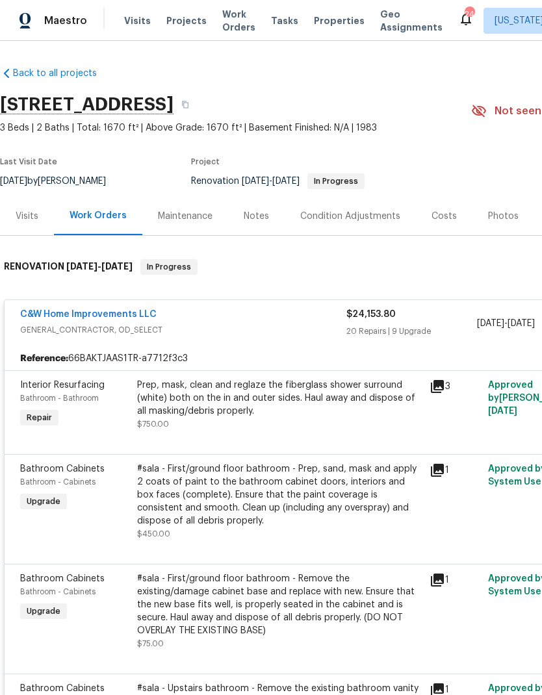
scroll to position [0, 0]
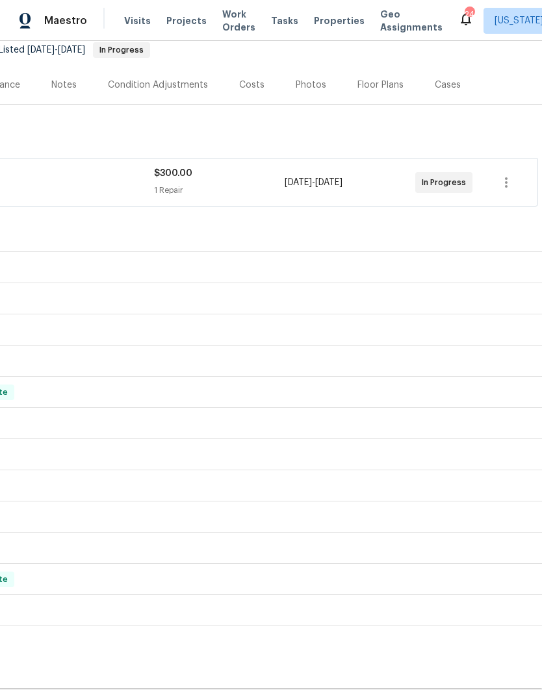
scroll to position [132, 192]
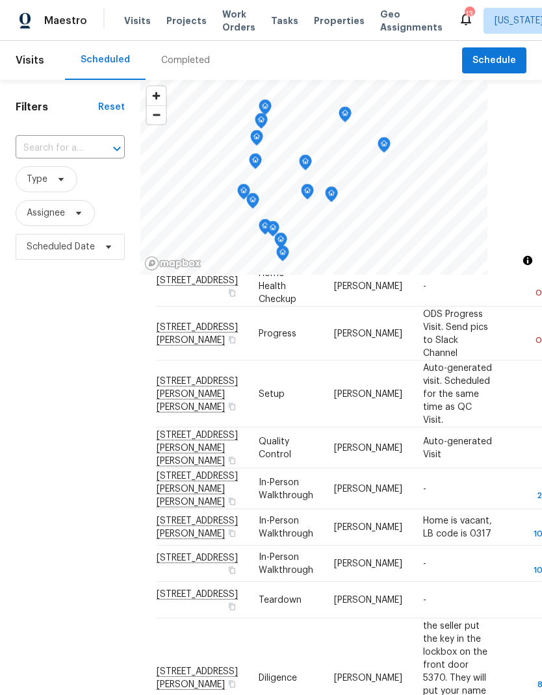
scroll to position [437, 0]
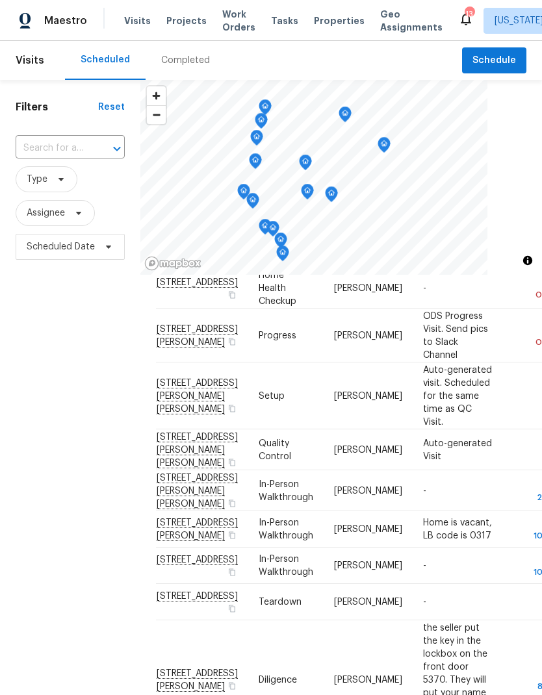
click at [178, 23] on span "Projects" at bounding box center [186, 20] width 40 height 13
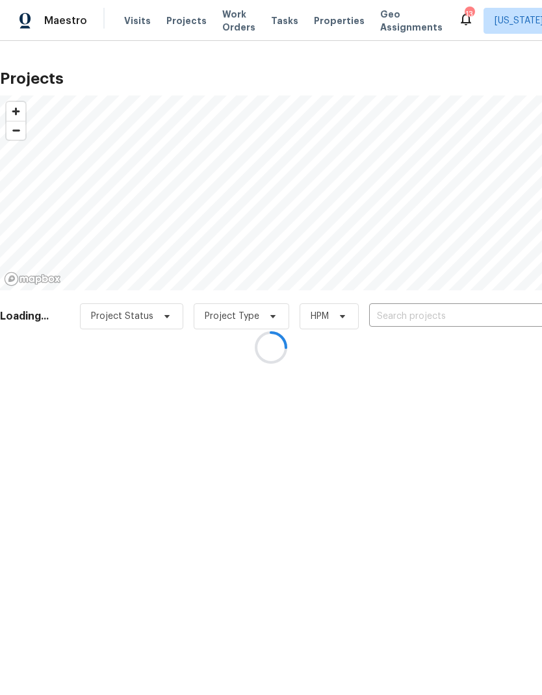
click at [434, 316] on div at bounding box center [271, 347] width 542 height 695
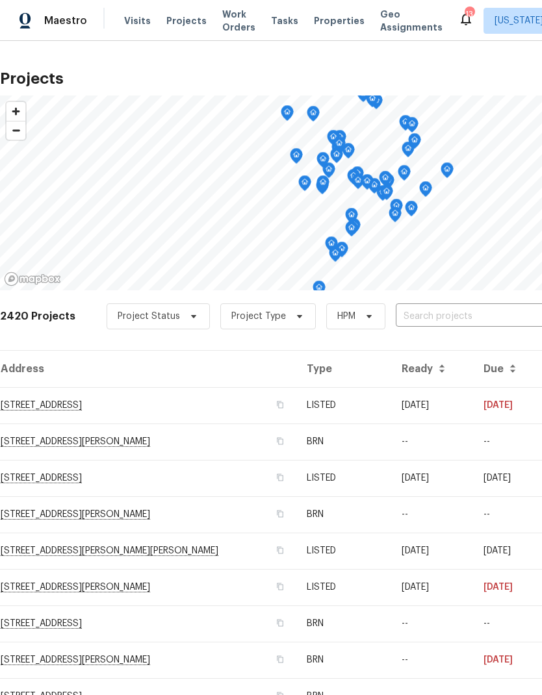
click at [431, 315] on input "text" at bounding box center [470, 317] width 149 height 20
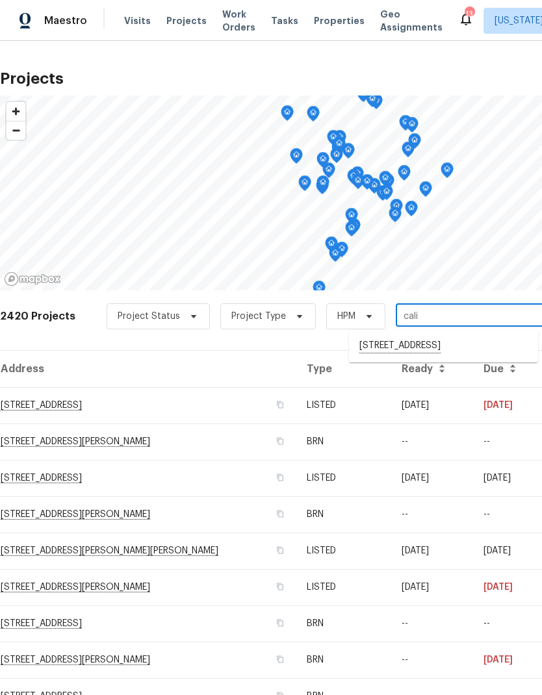
type input "cal"
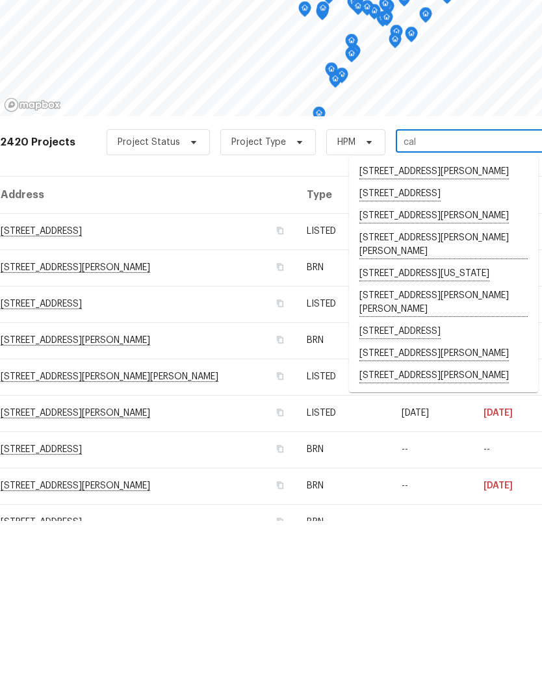
click at [470, 495] on li "[STREET_ADDRESS]" at bounding box center [443, 506] width 189 height 22
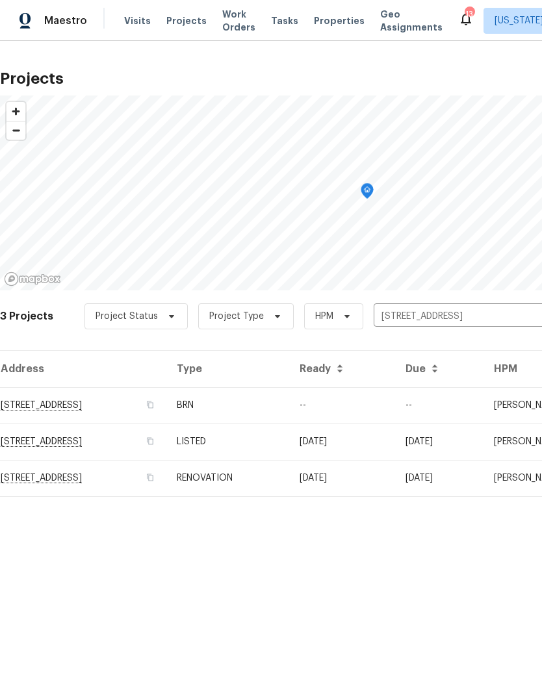
click at [158, 409] on td "[STREET_ADDRESS]" at bounding box center [83, 405] width 166 height 36
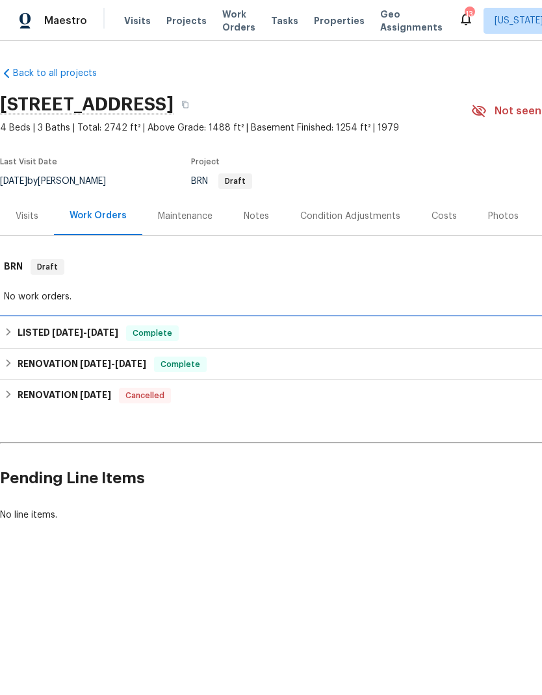
click at [140, 337] on span "Complete" at bounding box center [152, 333] width 50 height 13
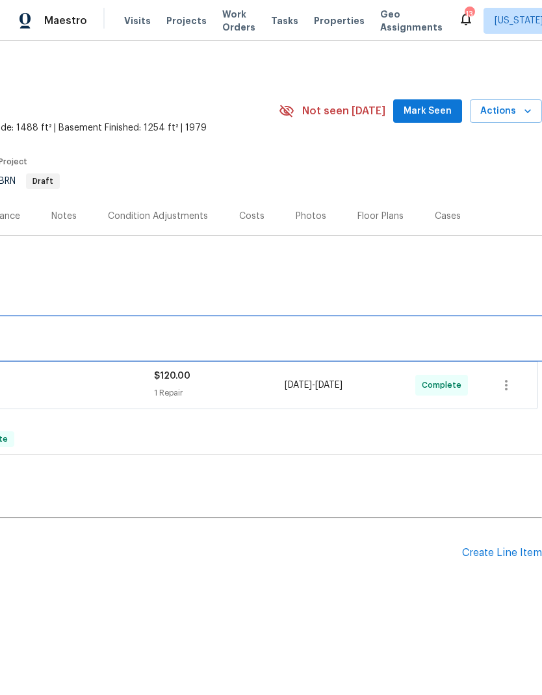
scroll to position [0, 192]
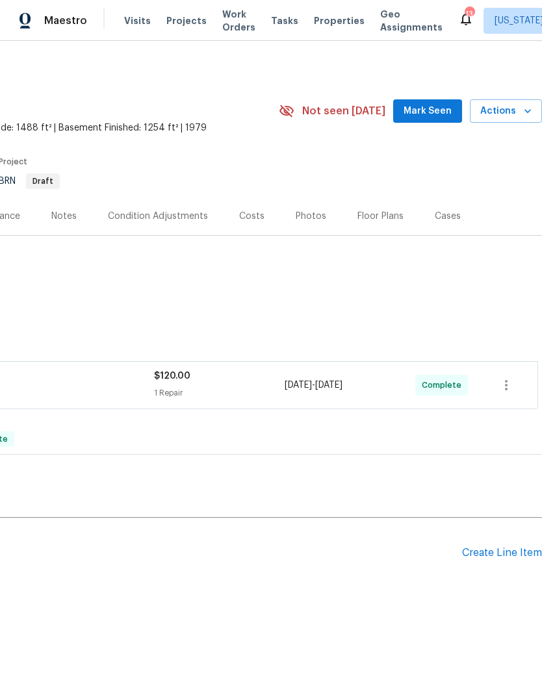
click at [500, 554] on div "Create Line Item" at bounding box center [502, 553] width 80 height 12
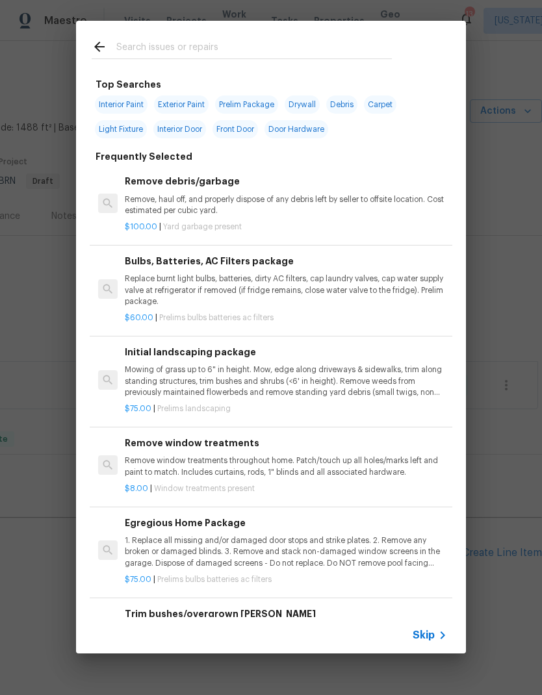
click at [277, 46] on input "text" at bounding box center [253, 48] width 275 height 19
type input "Dead"
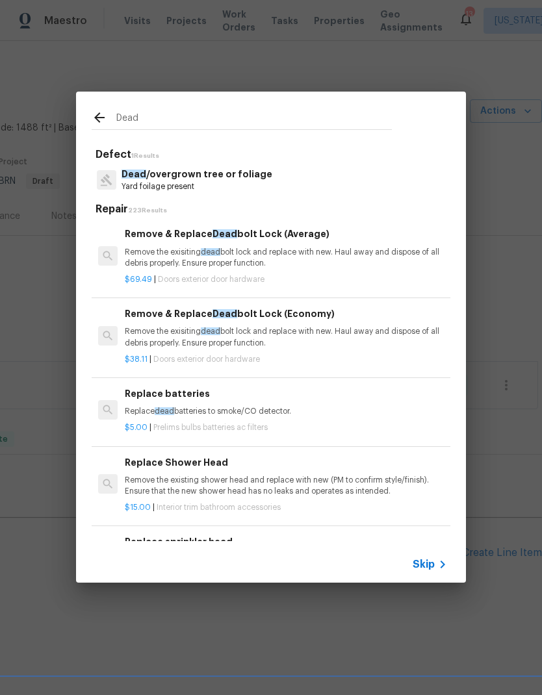
click at [279, 263] on p "Remove the exisiting dead bolt lock and replace with new. Haul away and dispose…" at bounding box center [286, 258] width 322 height 22
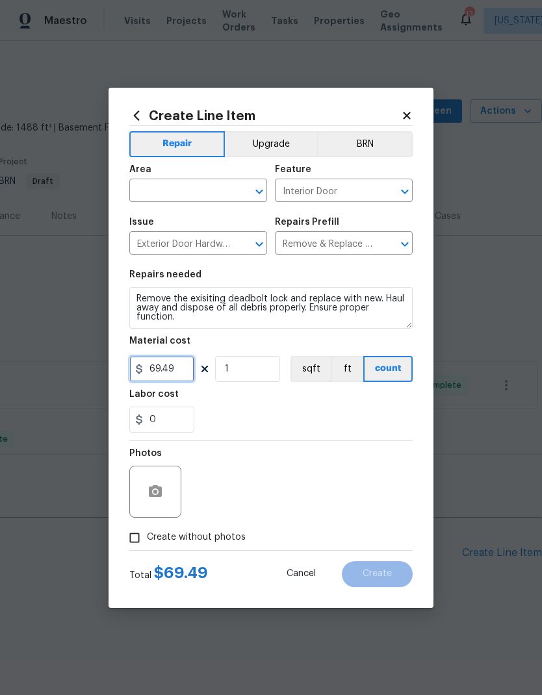
click at [185, 365] on input "69.49" at bounding box center [161, 369] width 65 height 26
type input "200"
click at [240, 413] on div "0" at bounding box center [270, 420] width 283 height 26
click at [255, 191] on icon "Open" at bounding box center [259, 192] width 16 height 16
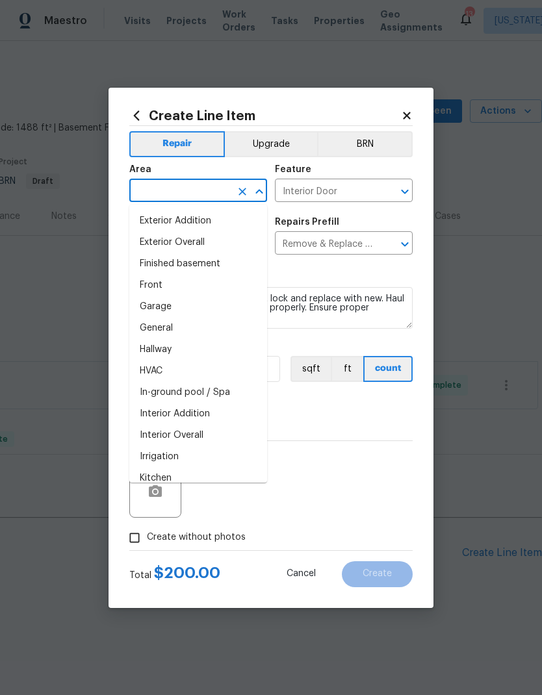
scroll to position [306, 0]
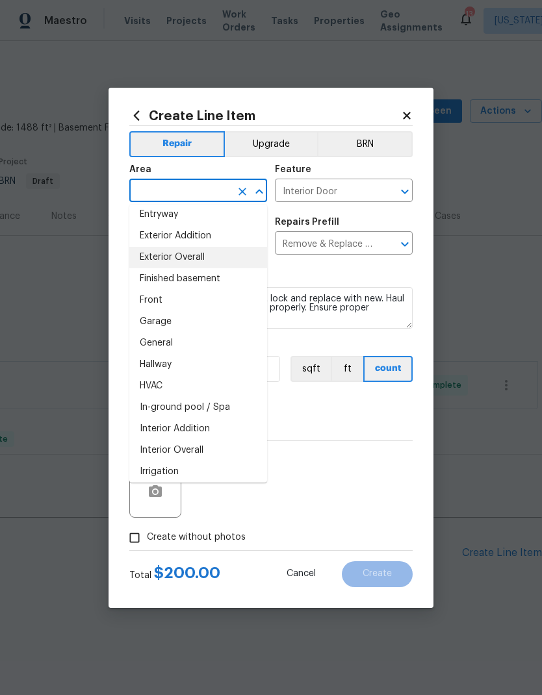
click at [214, 263] on li "Exterior Overall" at bounding box center [198, 257] width 138 height 21
type input "Exterior Overall"
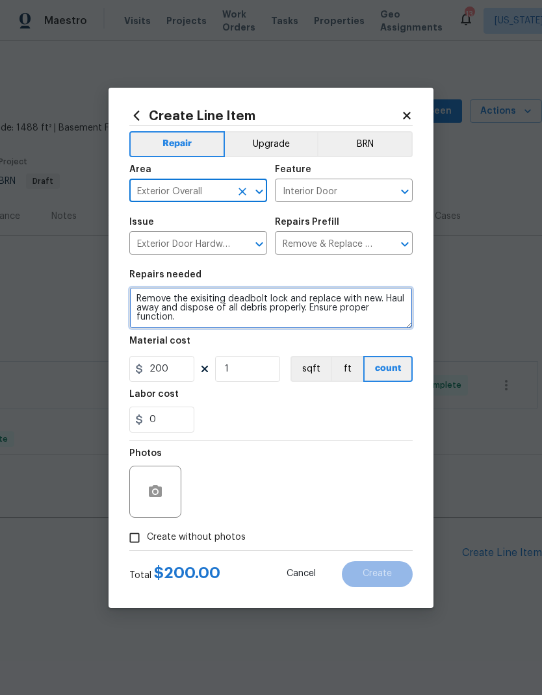
click at [138, 301] on textarea "Remove the exisiting deadbolt lock and replace with new. Haul away and dispose …" at bounding box center [270, 308] width 283 height 42
type textarea "Remove the exisiting deadbolt lock and replace with new. Haul away and dispose …"
click at [197, 304] on textarea "Remove the exisiting deadbolt lock and replace with new. Haul away and dispose …" at bounding box center [270, 308] width 283 height 42
click at [266, 306] on textarea "Remove the exisiting deadbolt lock and replace with new. Haul away and dispose …" at bounding box center [270, 308] width 283 height 42
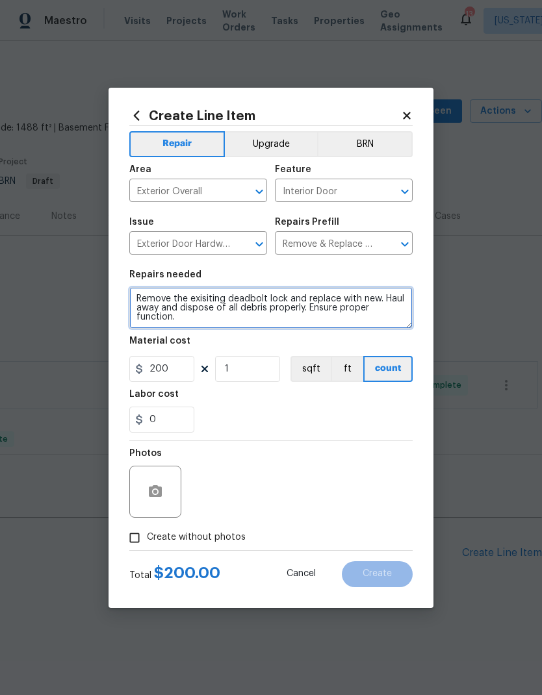
click at [266, 305] on textarea "Remove the exisiting deadbolt lock and replace with new. Haul away and dispose …" at bounding box center [270, 308] width 283 height 42
click at [267, 303] on textarea "Remove the exisiting deadbolt lock and replace with new. Haul away and dispose …" at bounding box center [270, 308] width 283 height 42
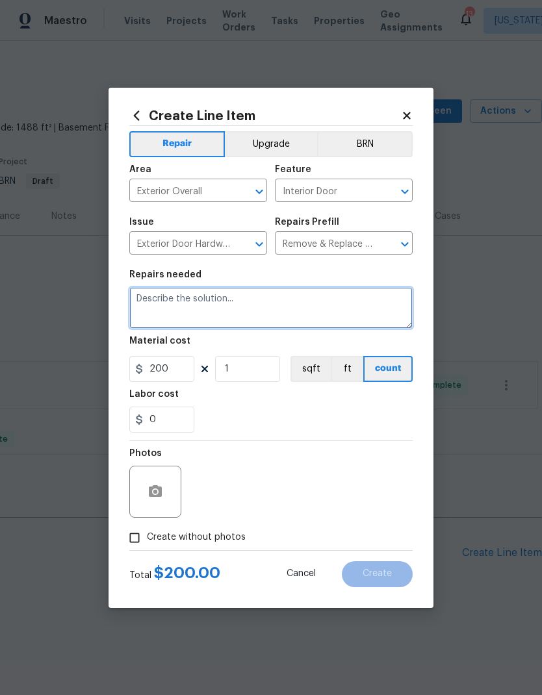
scroll to position [0, 0]
type textarea "P"
click at [365, 301] on textarea "Remove and replace front entrance bottom door knob due to missing keys" at bounding box center [270, 308] width 283 height 42
click at [344, 308] on textarea "Remove and replace front entrance bottom door knob only (leave deadbolt Yale lo…" at bounding box center [270, 308] width 283 height 42
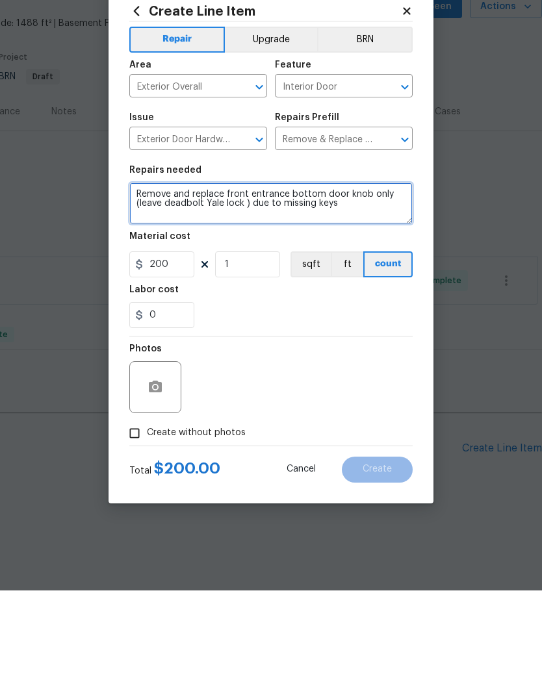
type textarea "Remove and replace front entrance bottom door knob only (leave deadbolt Yale lo…"
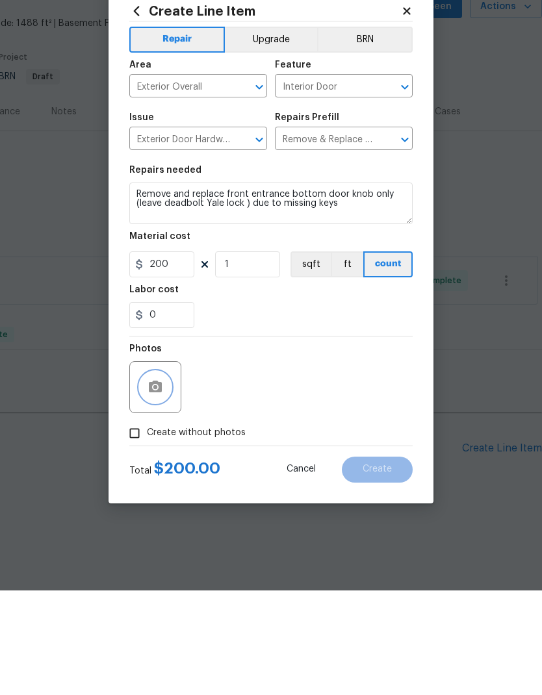
click at [162, 485] on icon "button" at bounding box center [155, 491] width 13 height 12
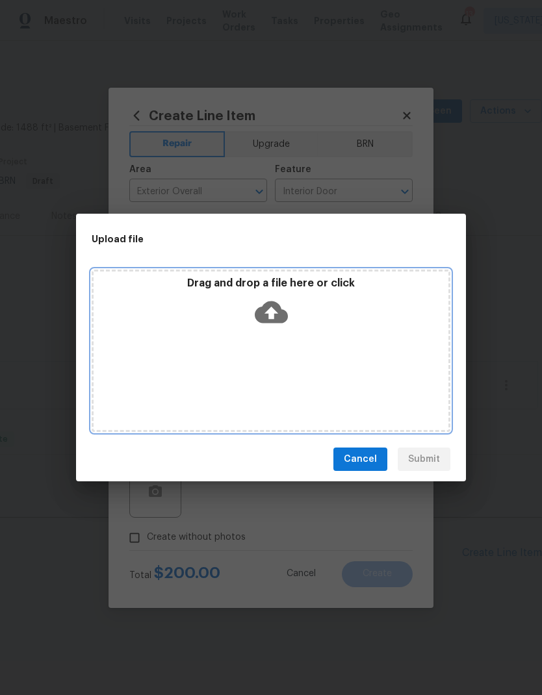
click at [265, 304] on icon at bounding box center [271, 312] width 33 height 22
